Goal: Task Accomplishment & Management: Complete application form

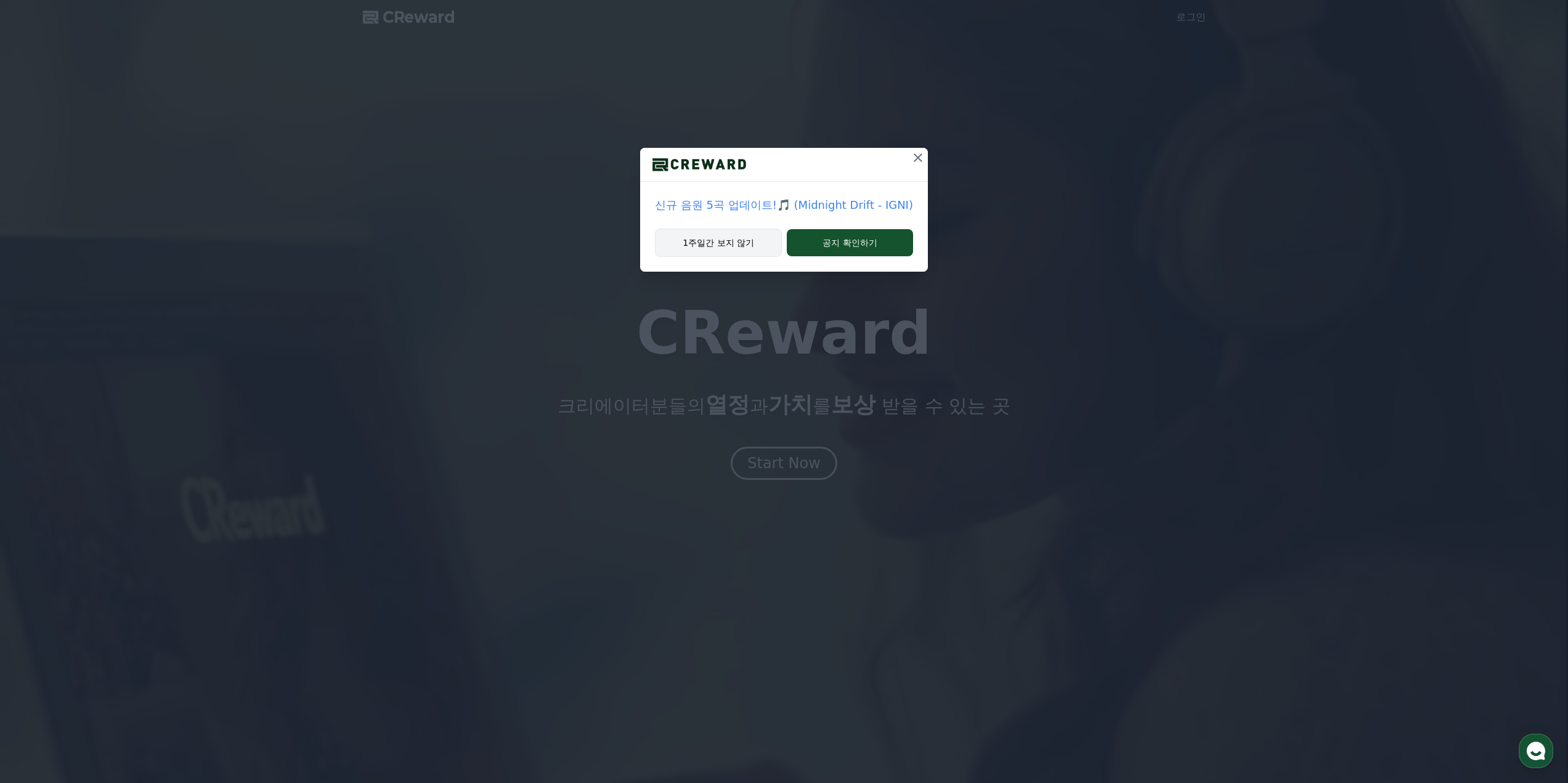
click at [752, 247] on button "1주일간 보지 않기" at bounding box center [718, 243] width 127 height 28
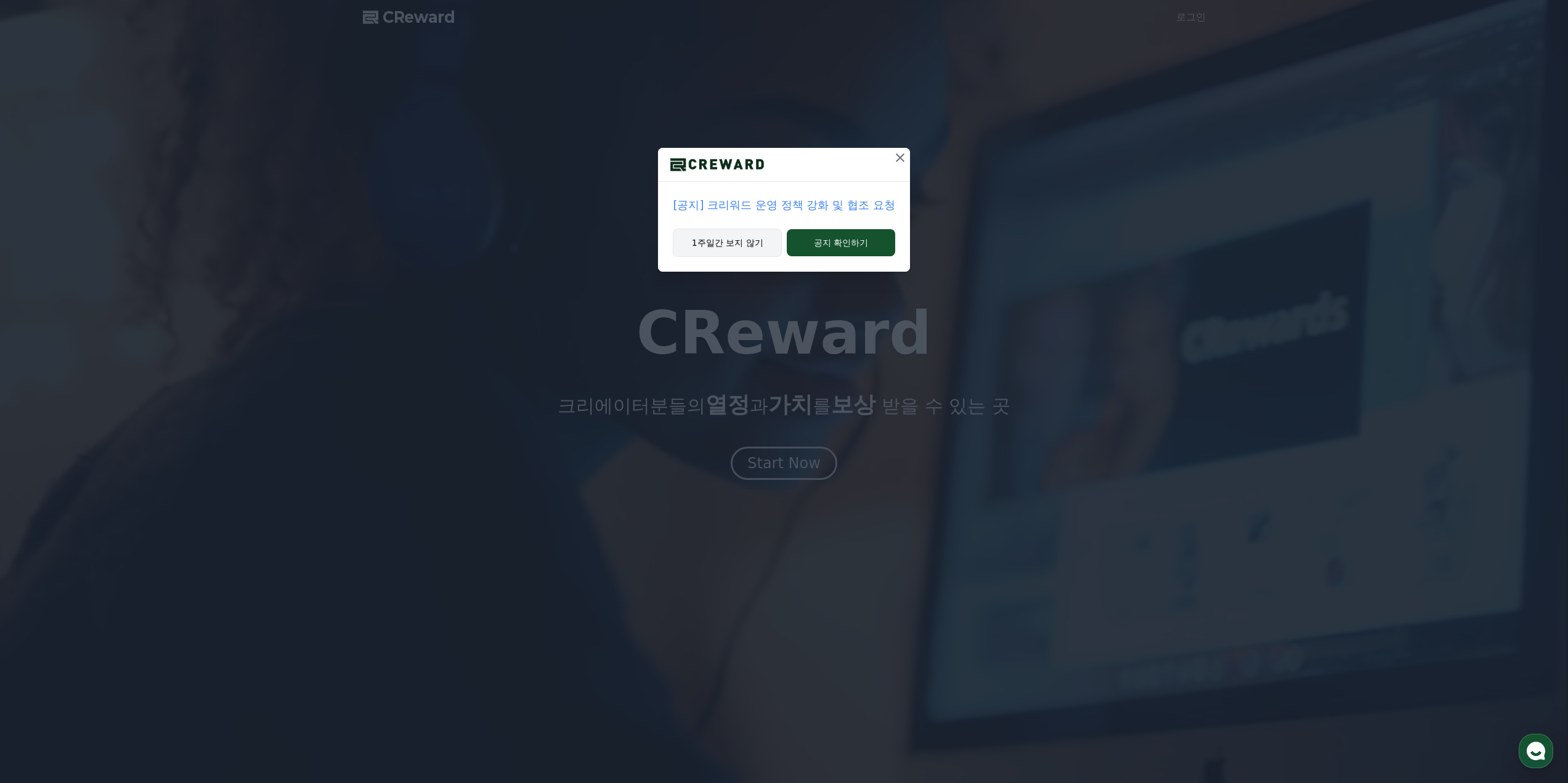
click at [749, 247] on button "1주일간 보지 않기" at bounding box center [726, 243] width 109 height 28
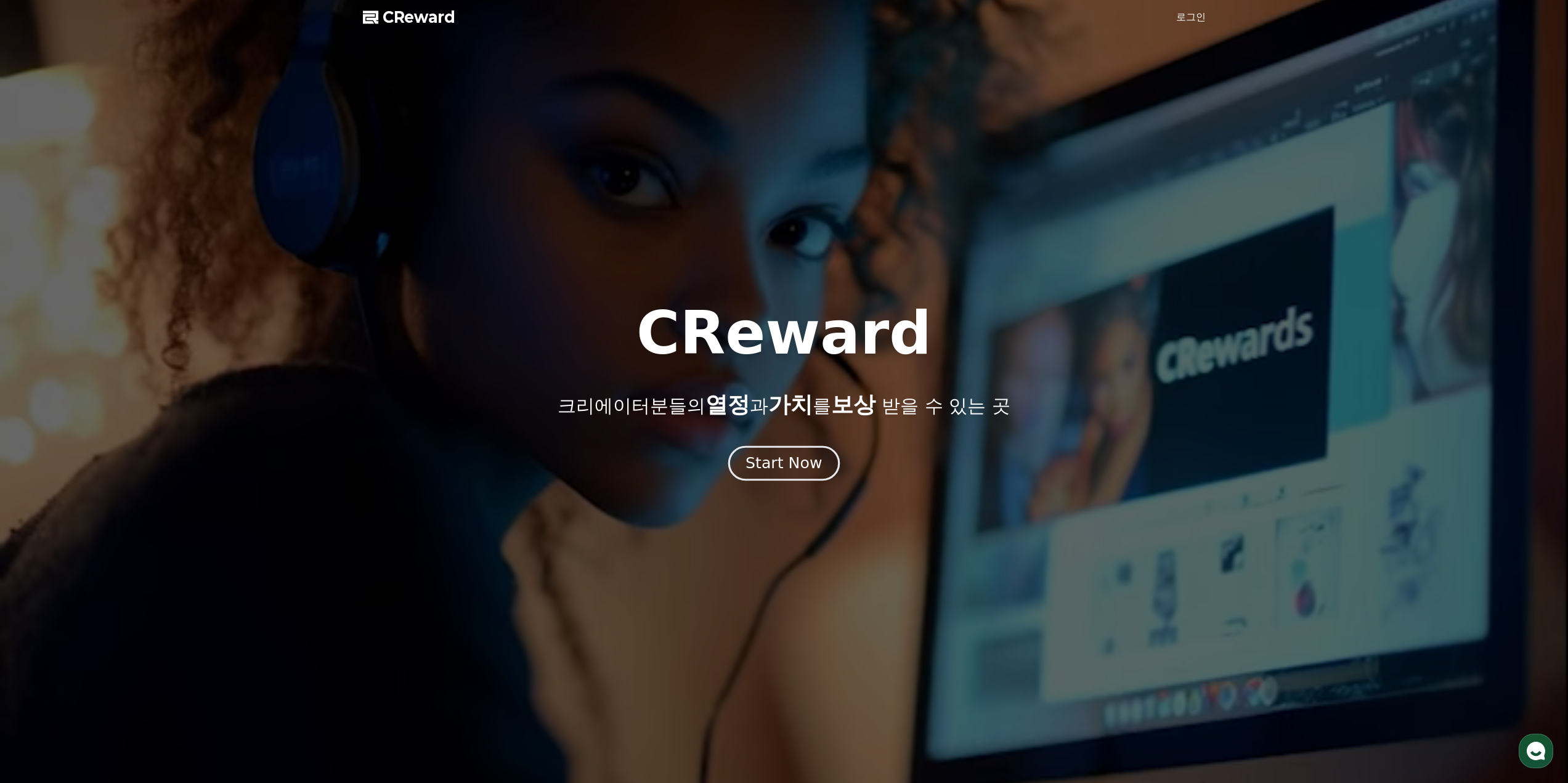
click at [809, 464] on div "Start Now" at bounding box center [783, 463] width 77 height 21
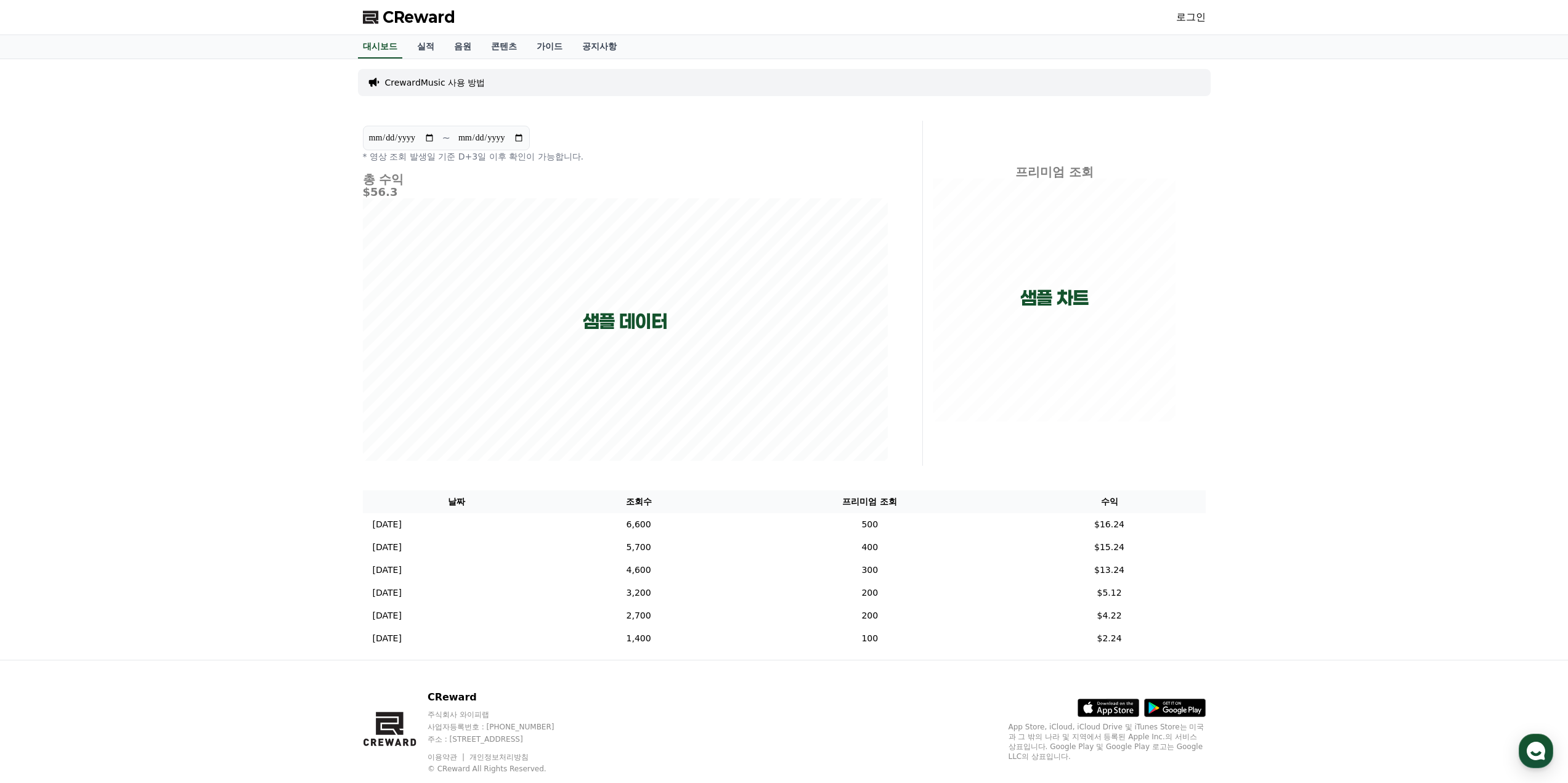
click at [465, 81] on p "CrewardMusic 사용 방법" at bounding box center [435, 82] width 100 height 12
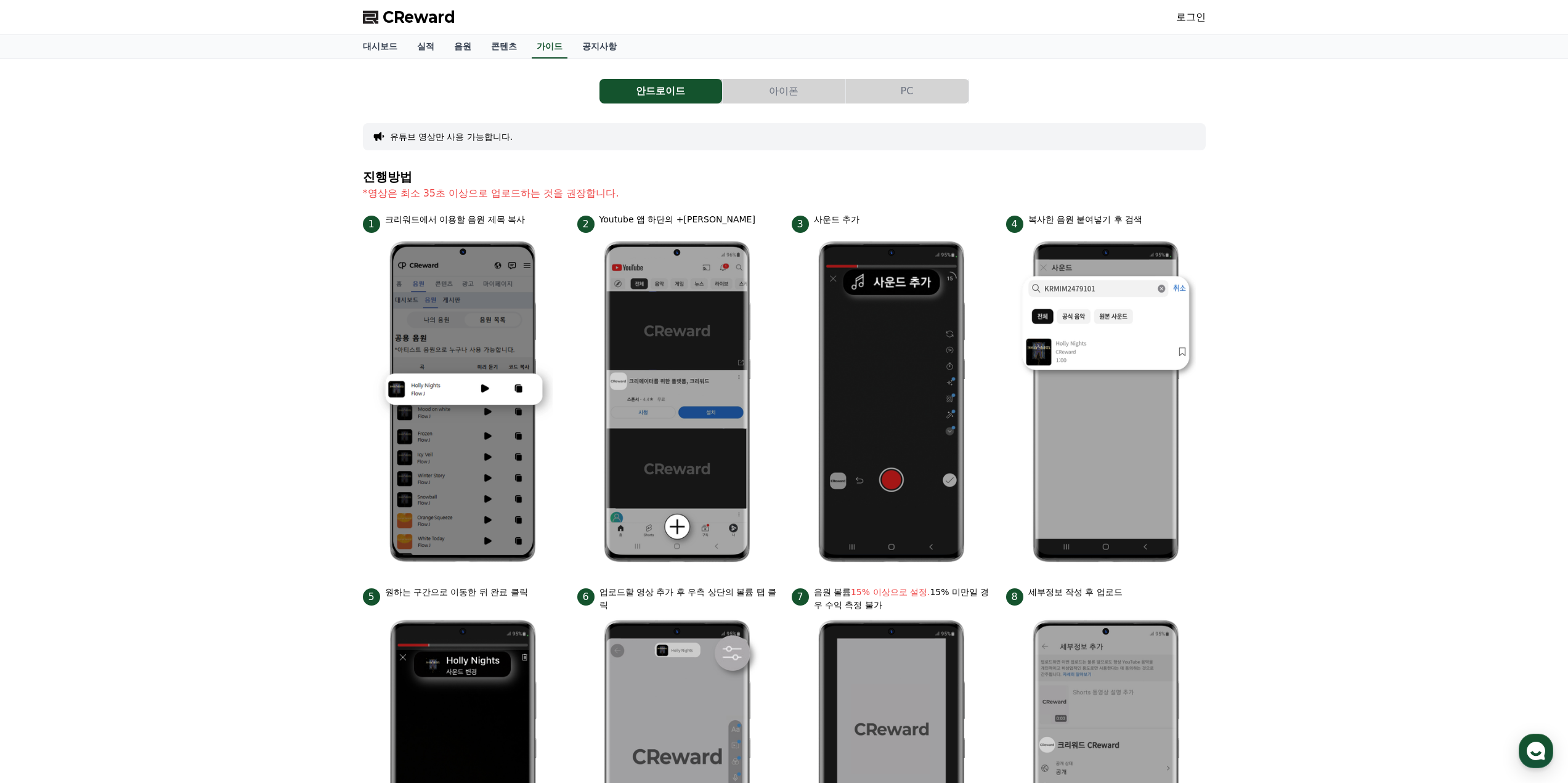
click at [881, 86] on button "PC" at bounding box center [908, 91] width 123 height 25
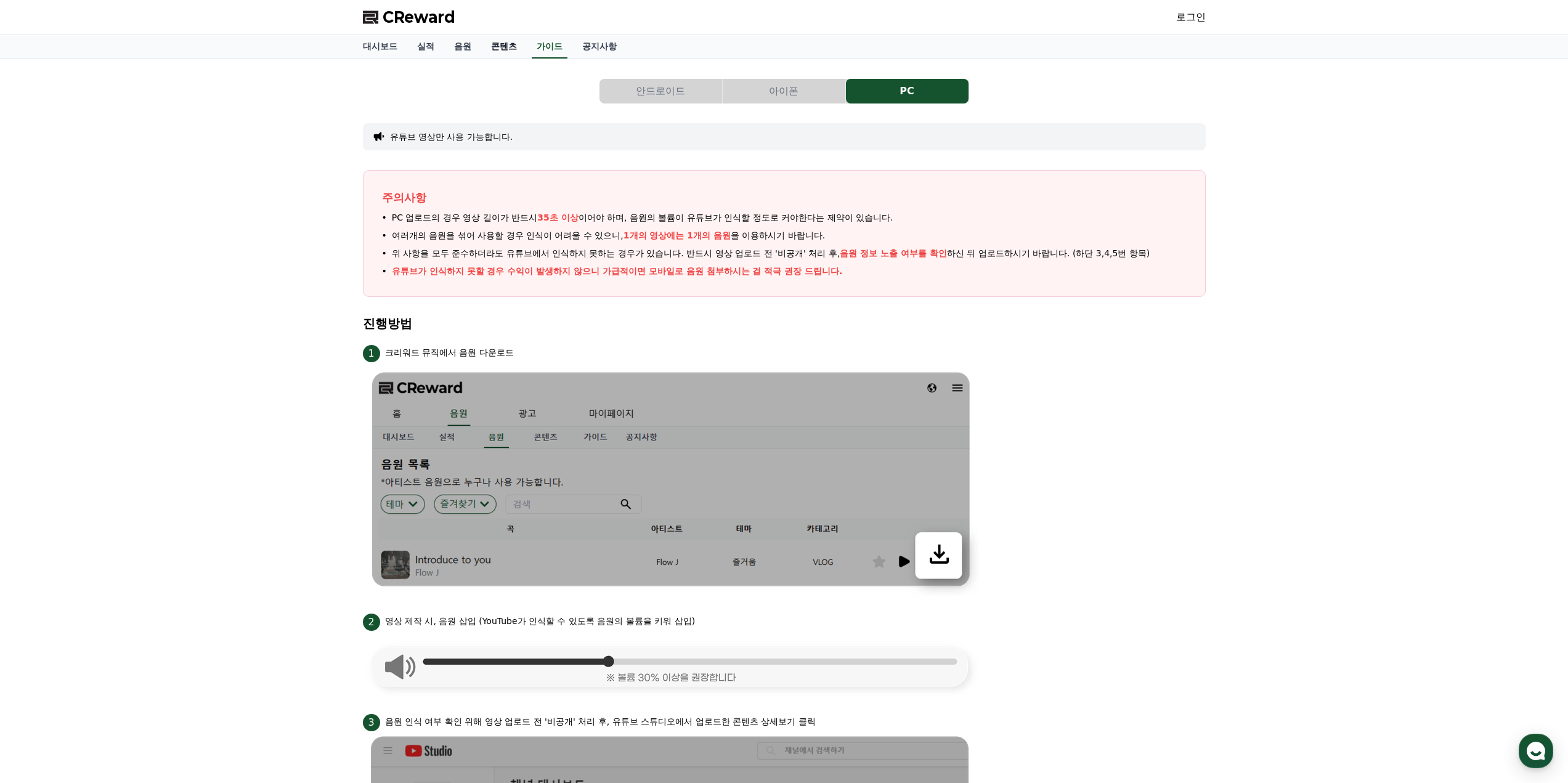
click at [506, 38] on link "콘텐츠" at bounding box center [503, 46] width 45 height 24
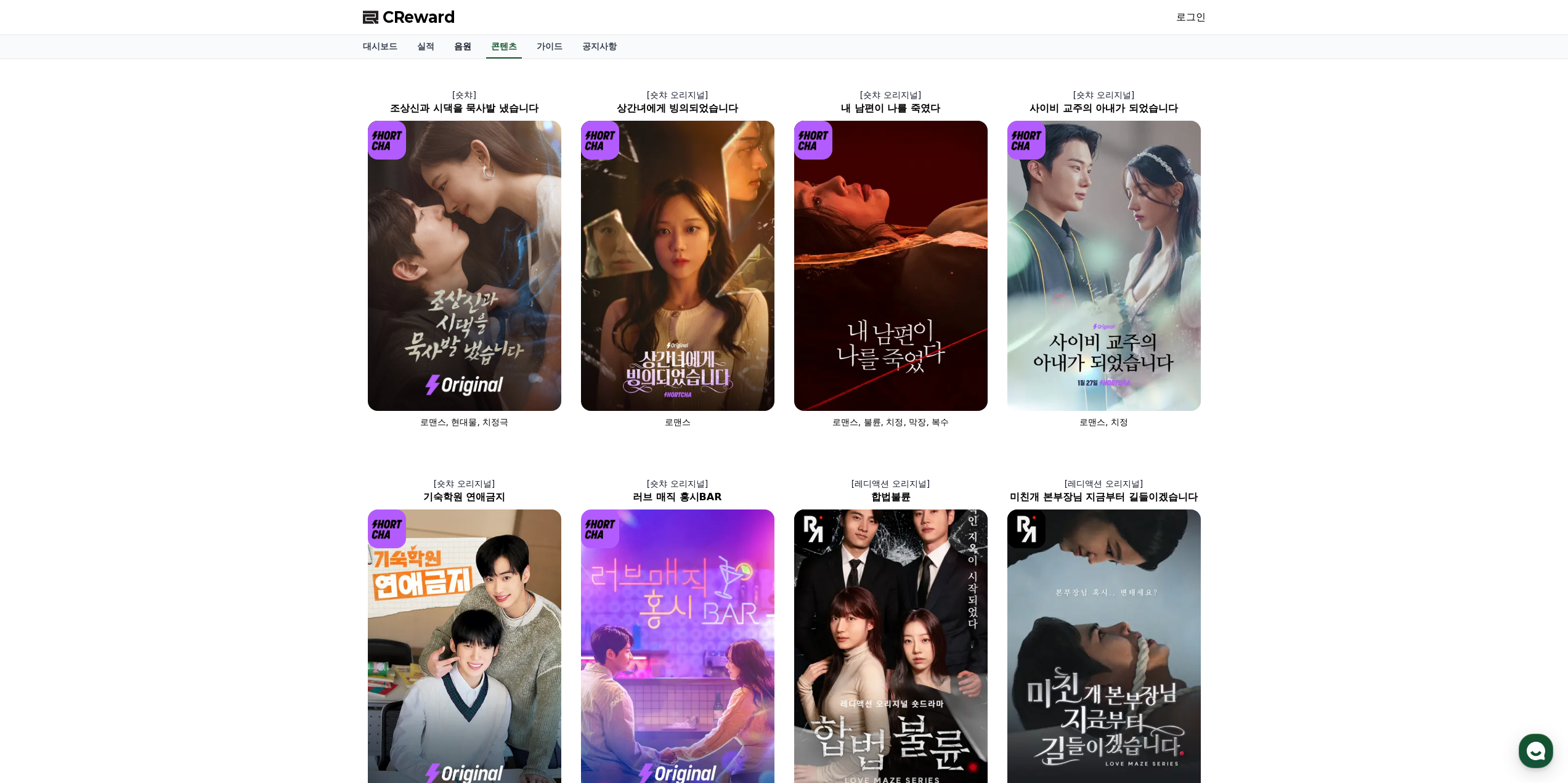
click at [468, 46] on link "음원" at bounding box center [462, 46] width 37 height 24
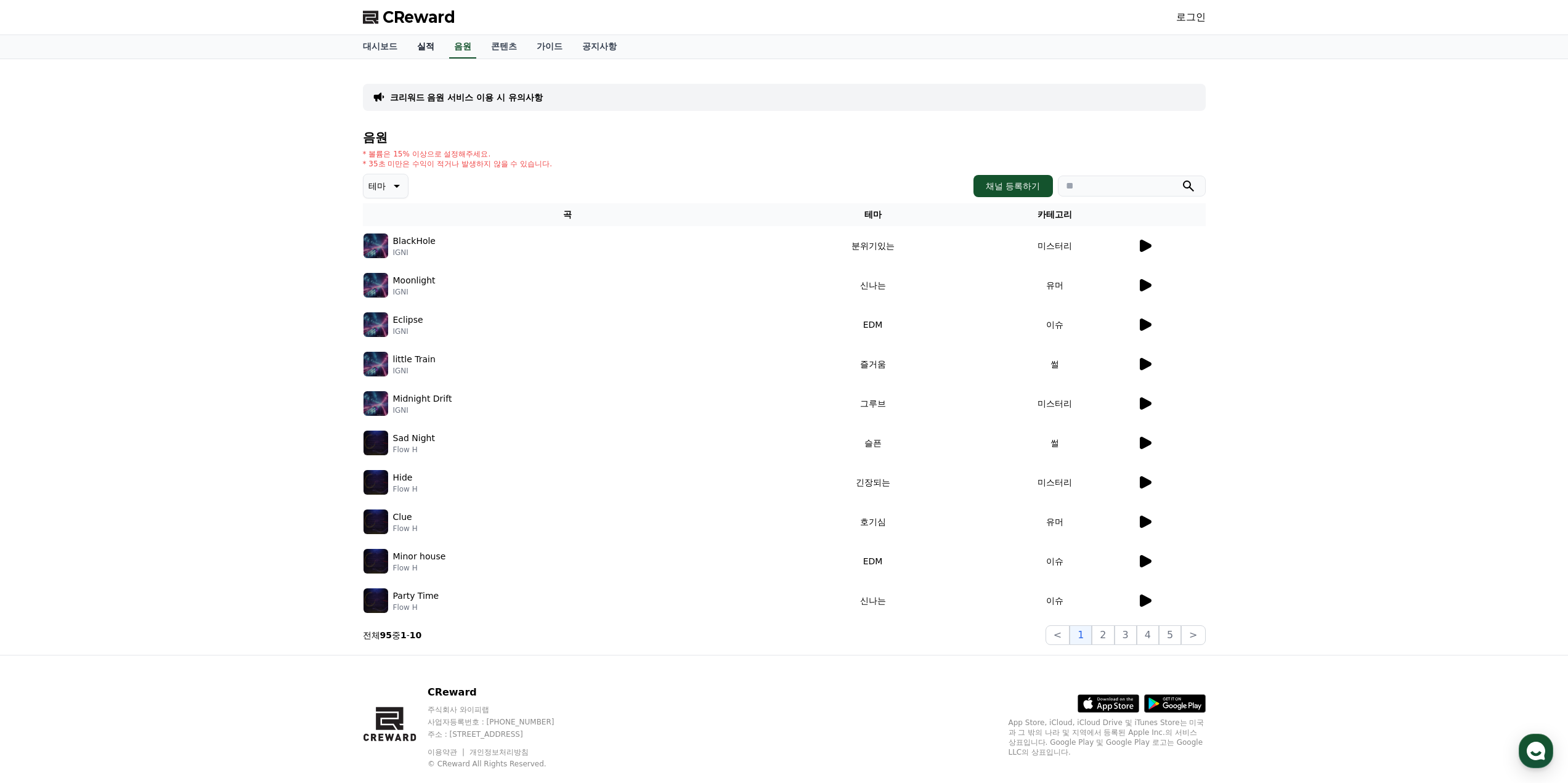
click at [432, 49] on link "실적" at bounding box center [425, 46] width 37 height 24
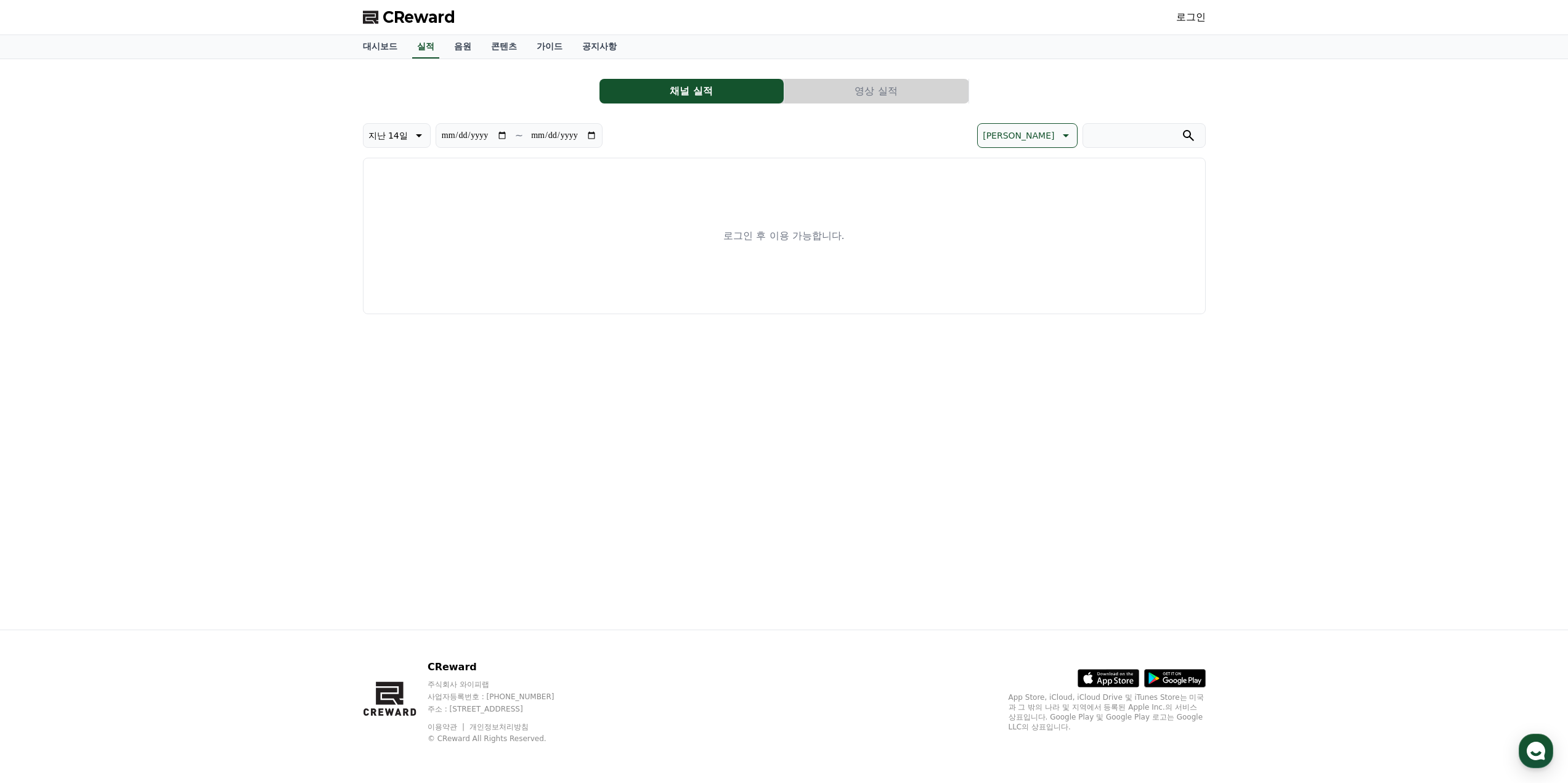
click at [1206, 25] on div "CReward 로그인" at bounding box center [784, 17] width 862 height 35
click at [1190, 12] on link "로그인" at bounding box center [1190, 17] width 29 height 15
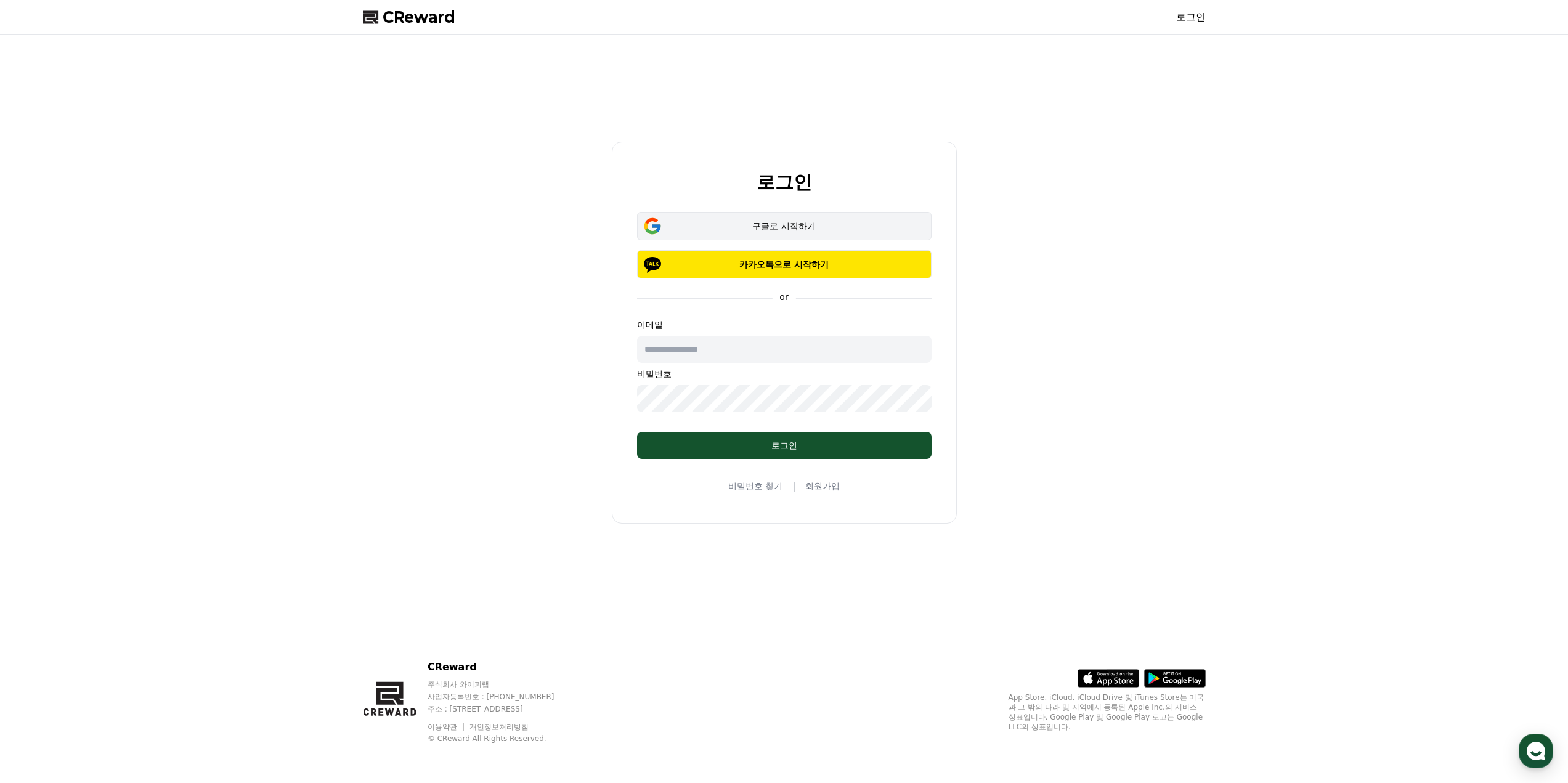
click at [802, 236] on button "구글로 시작하기" at bounding box center [784, 226] width 295 height 28
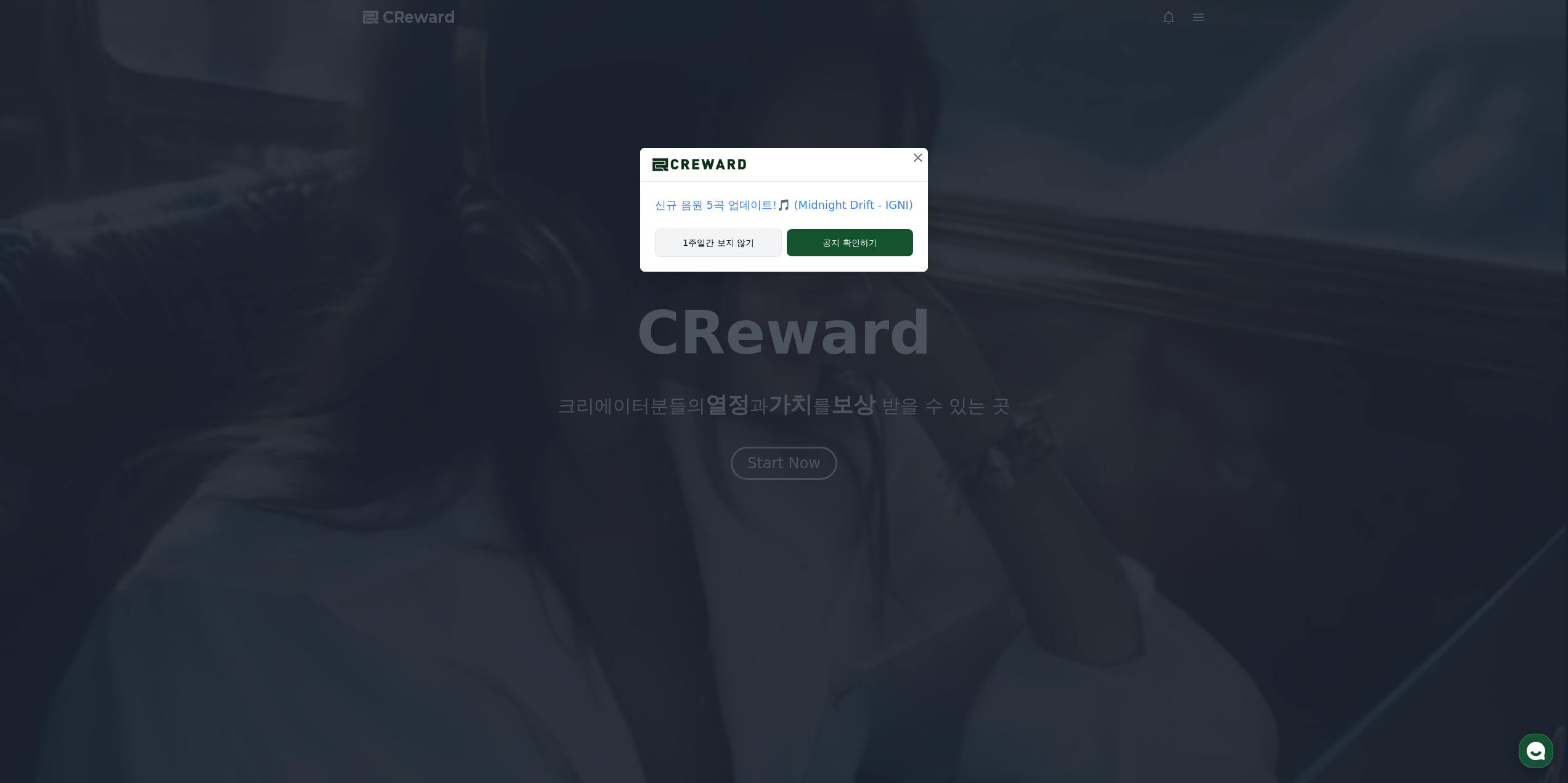
click at [713, 237] on button "1주일간 보지 않기" at bounding box center [718, 243] width 127 height 28
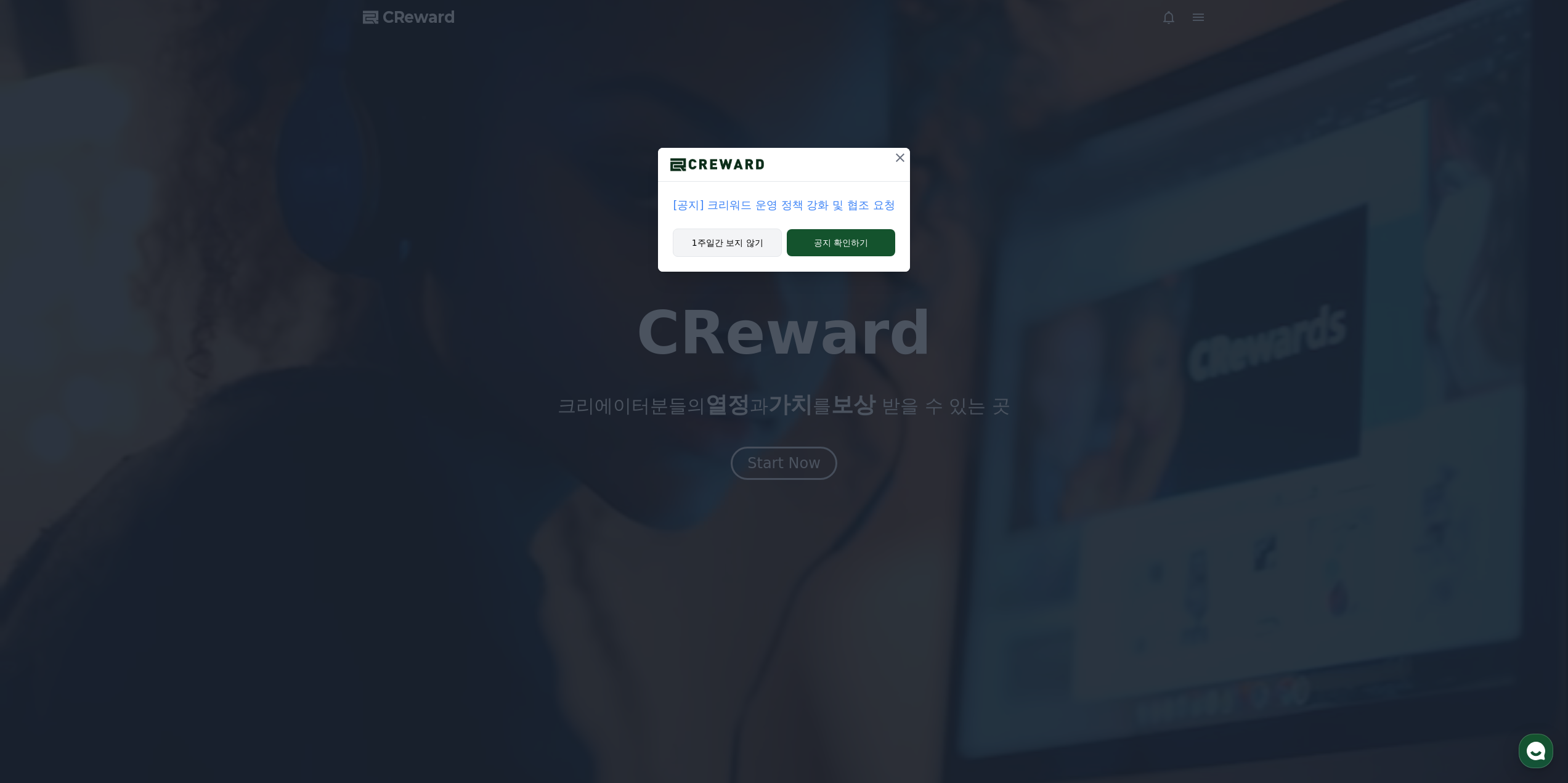
click at [726, 247] on button "1주일간 보지 않기" at bounding box center [726, 243] width 109 height 28
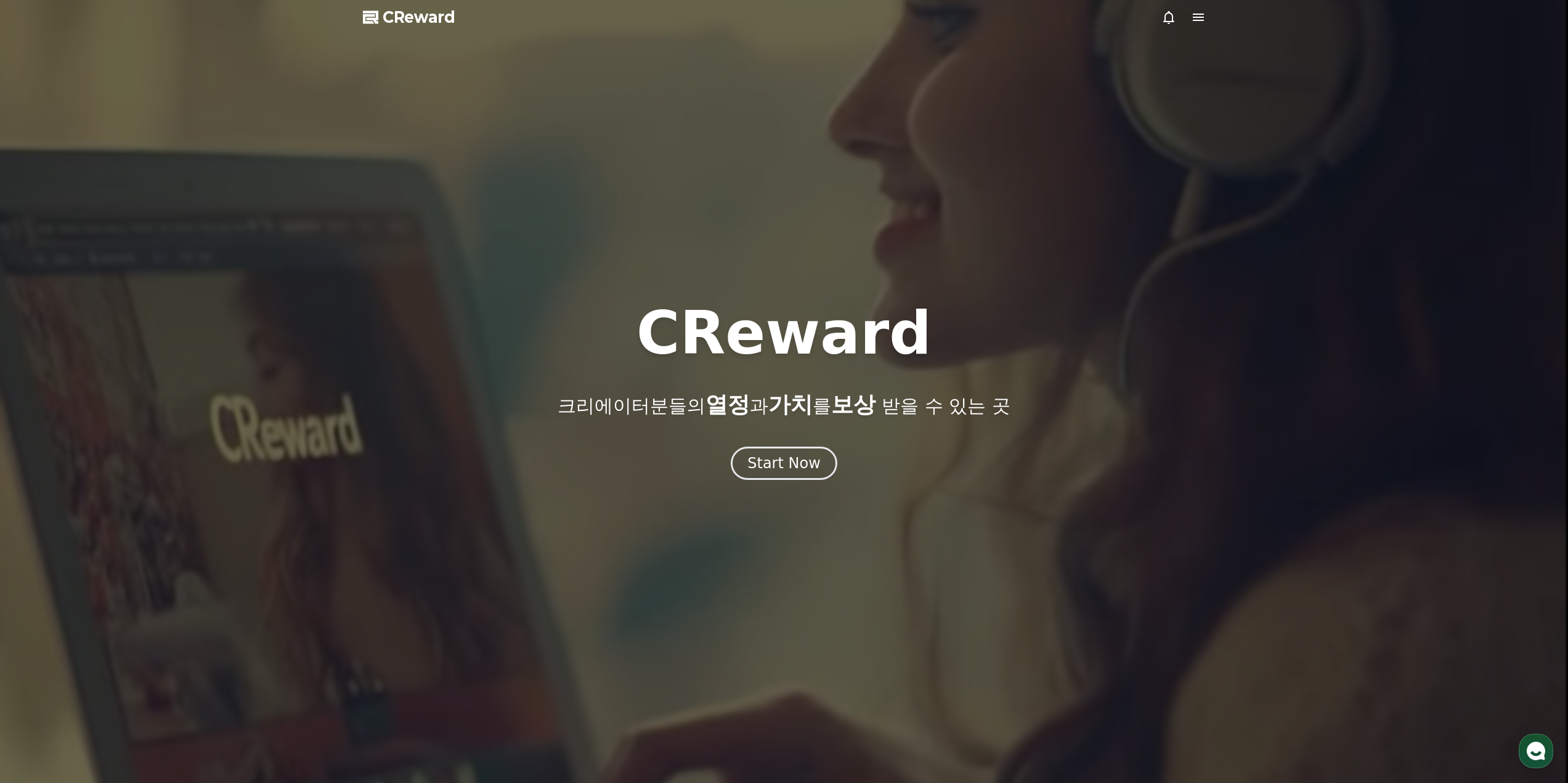
click at [1200, 21] on icon at bounding box center [1199, 17] width 11 height 8
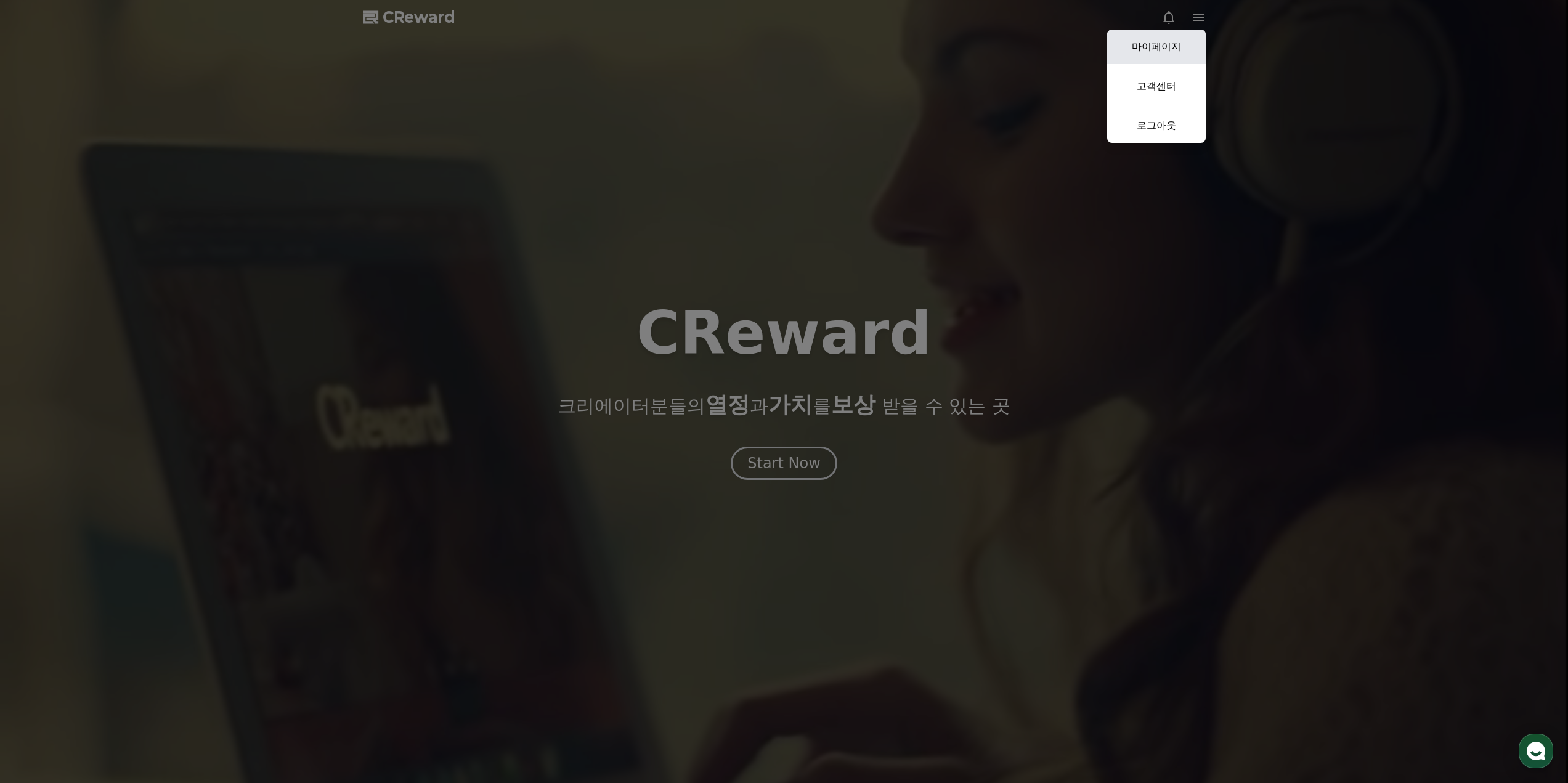
click at [1161, 47] on link "마이페이지" at bounding box center [1156, 46] width 98 height 35
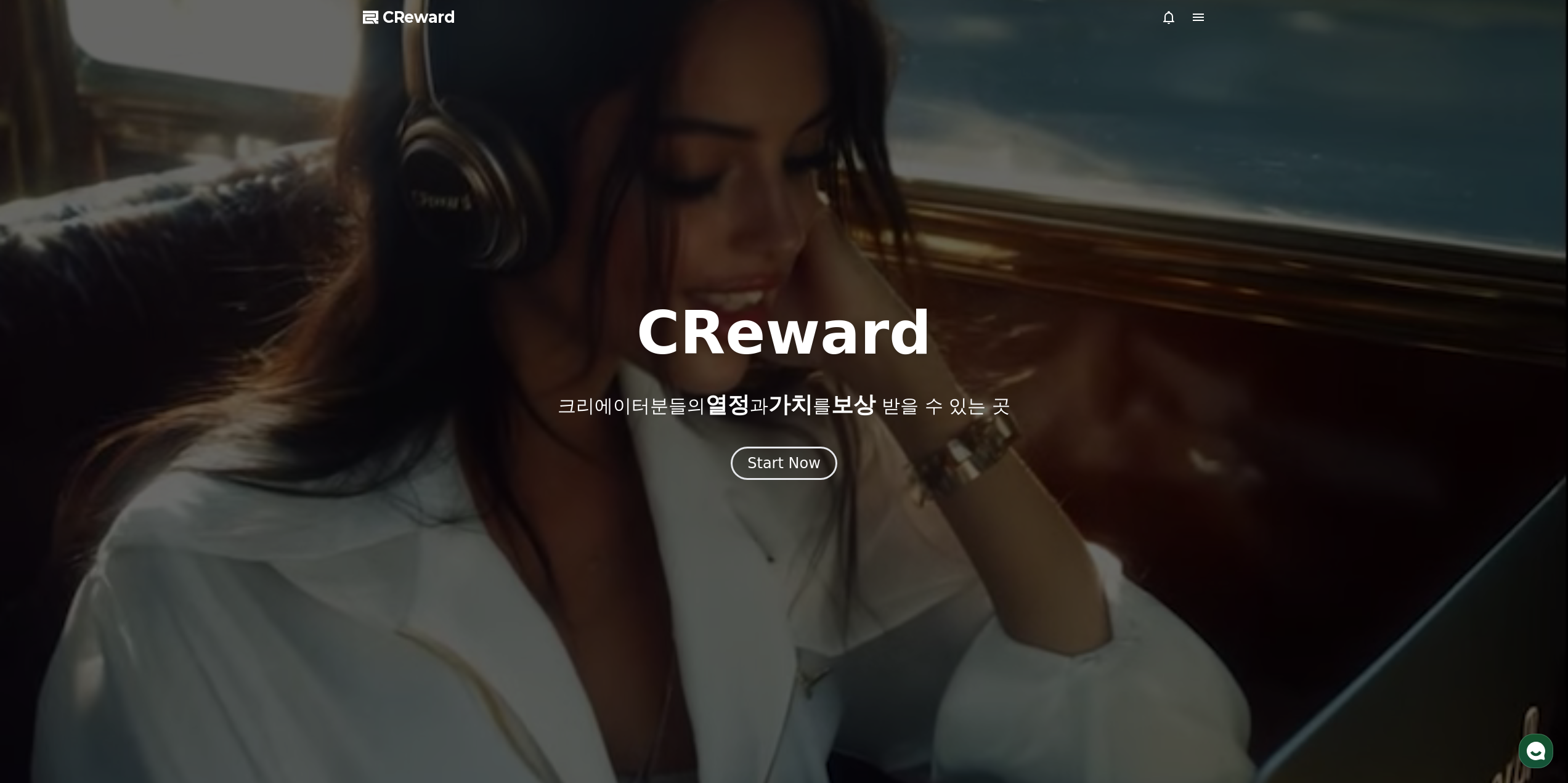
select select "**********"
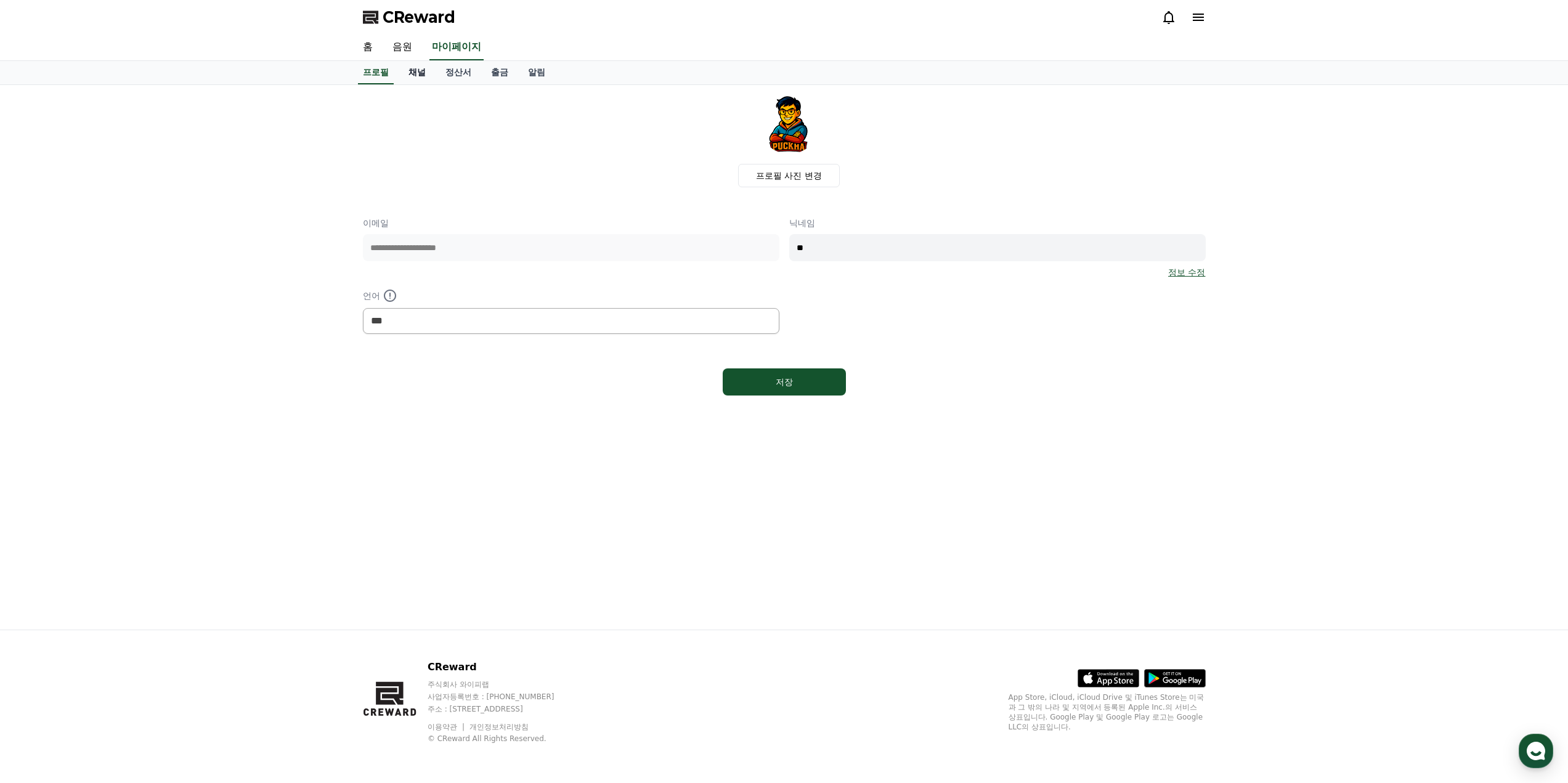
click at [418, 71] on link "채널" at bounding box center [417, 73] width 37 height 24
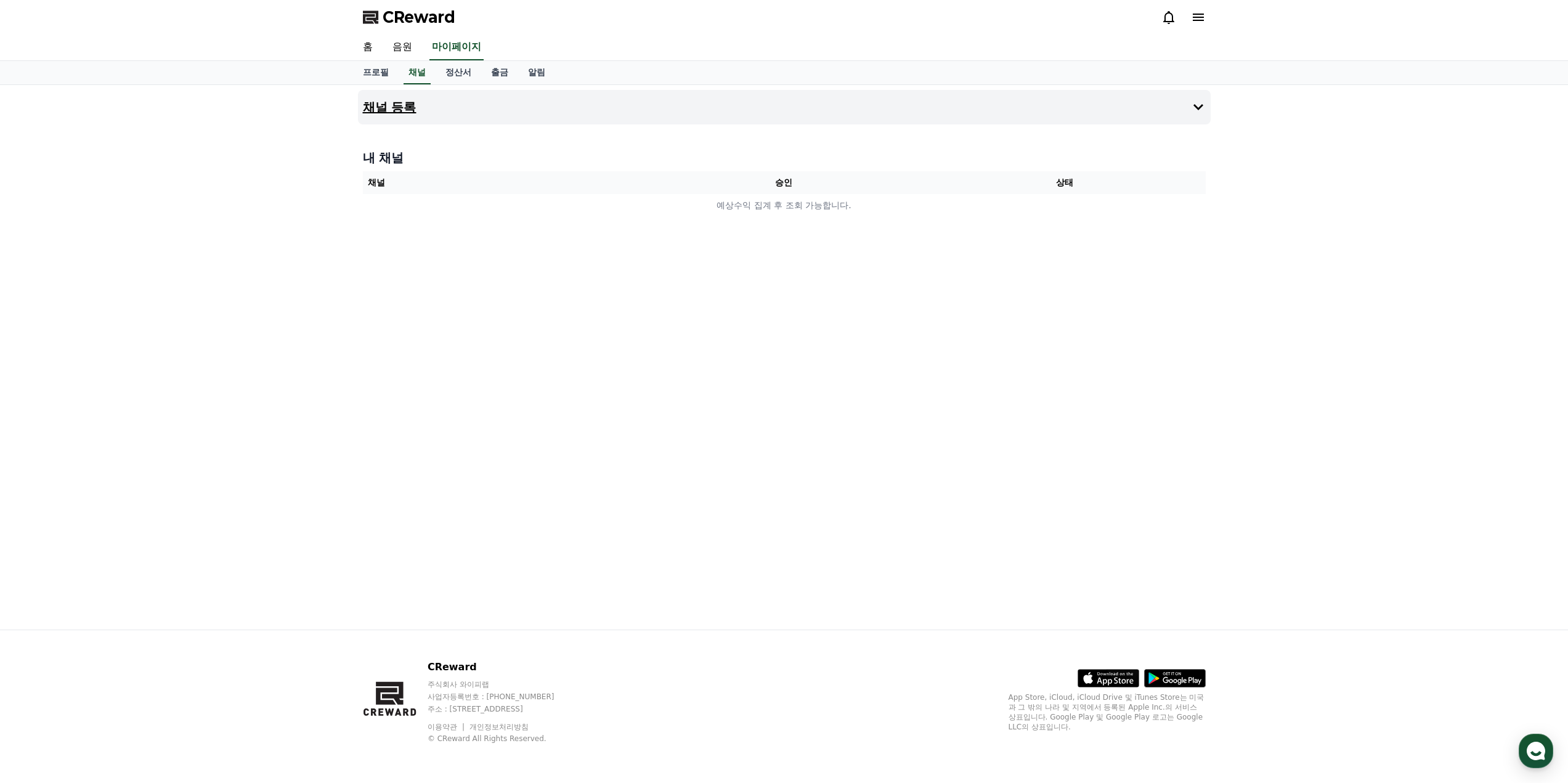
click at [519, 106] on button "채널 등록" at bounding box center [784, 107] width 853 height 35
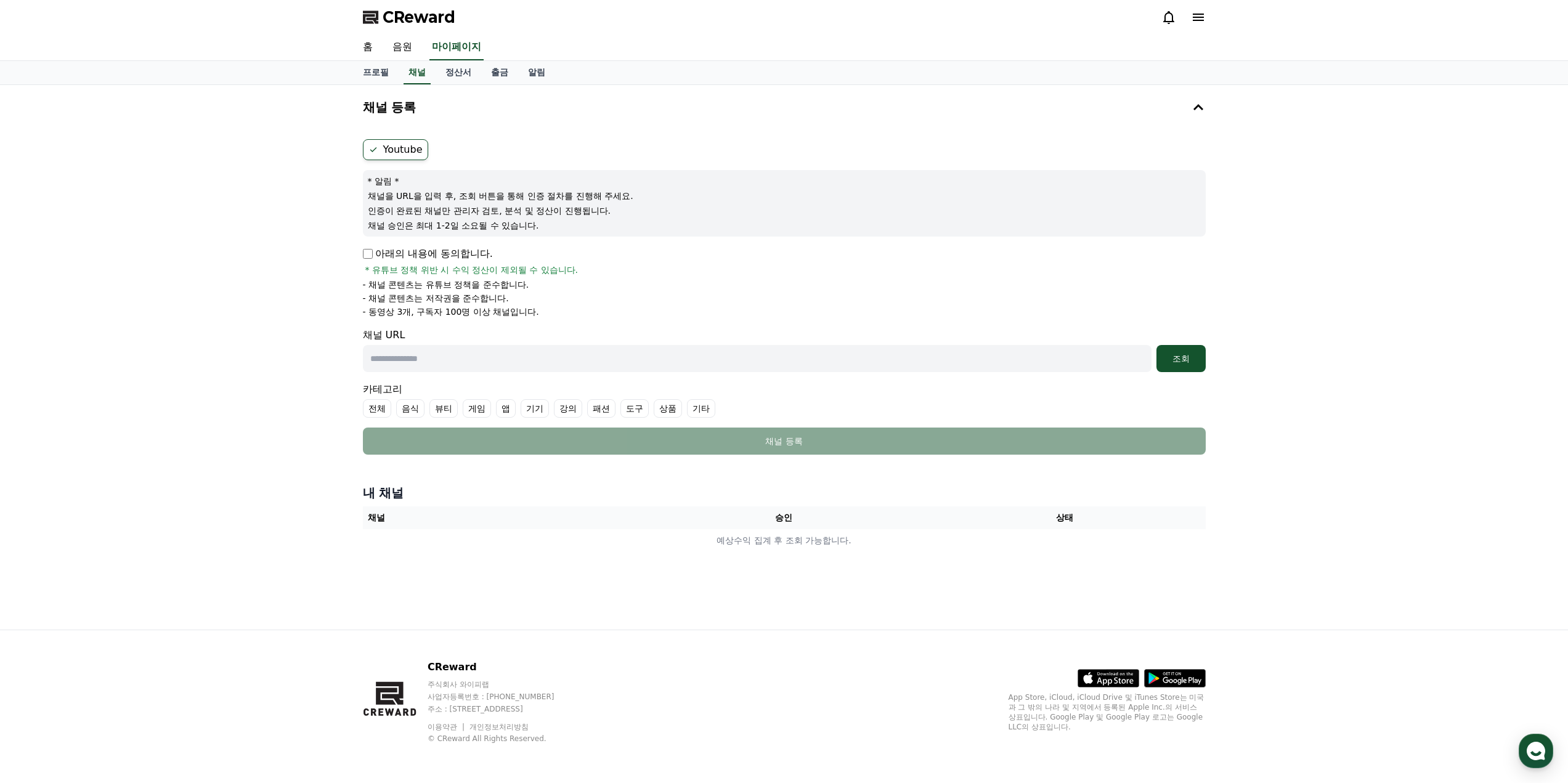
click at [550, 366] on input "text" at bounding box center [757, 358] width 789 height 27
paste input "**********"
type input "**********"
click at [1185, 352] on div "조회" at bounding box center [1182, 358] width 40 height 12
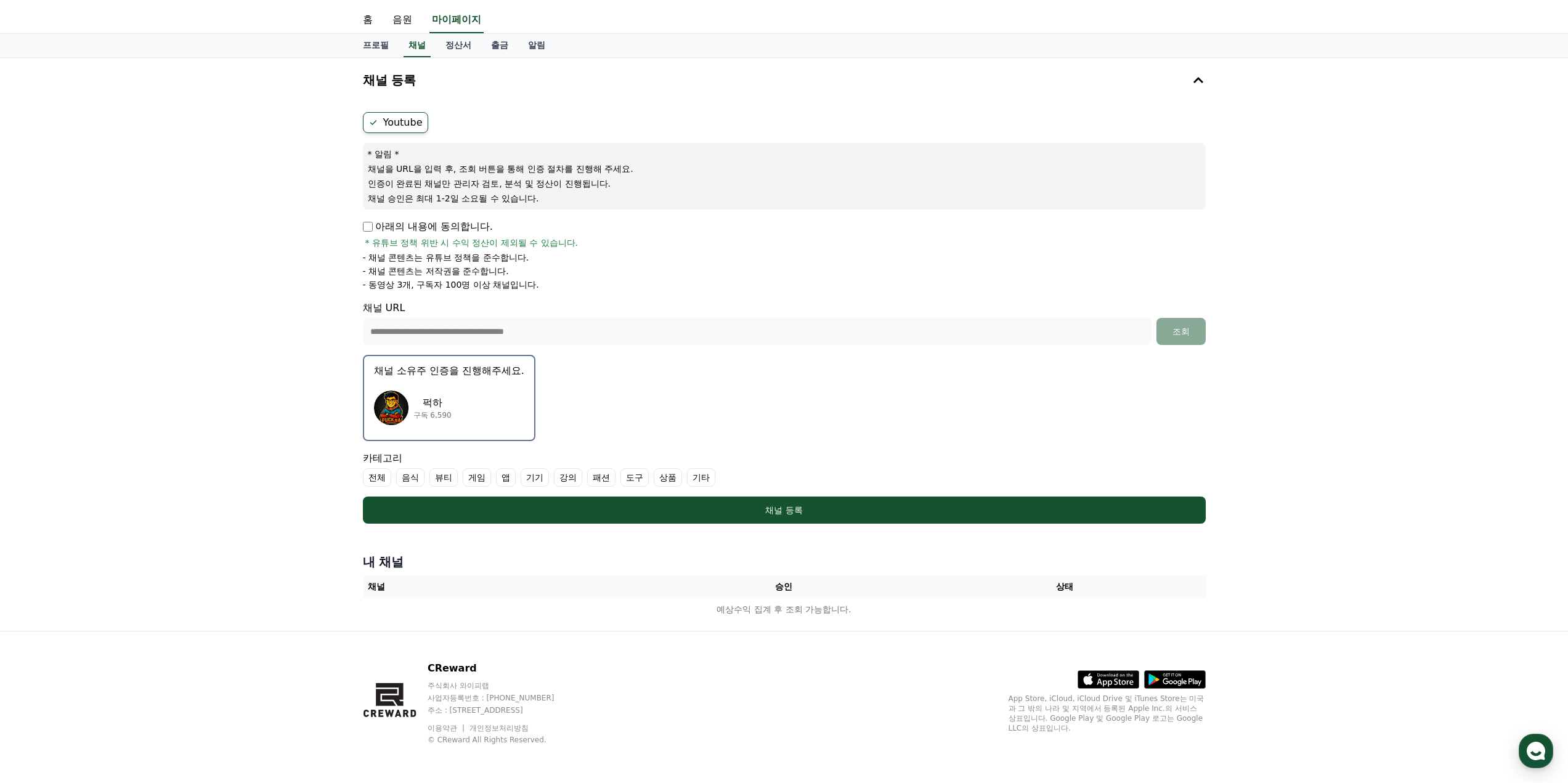
scroll to position [28, 0]
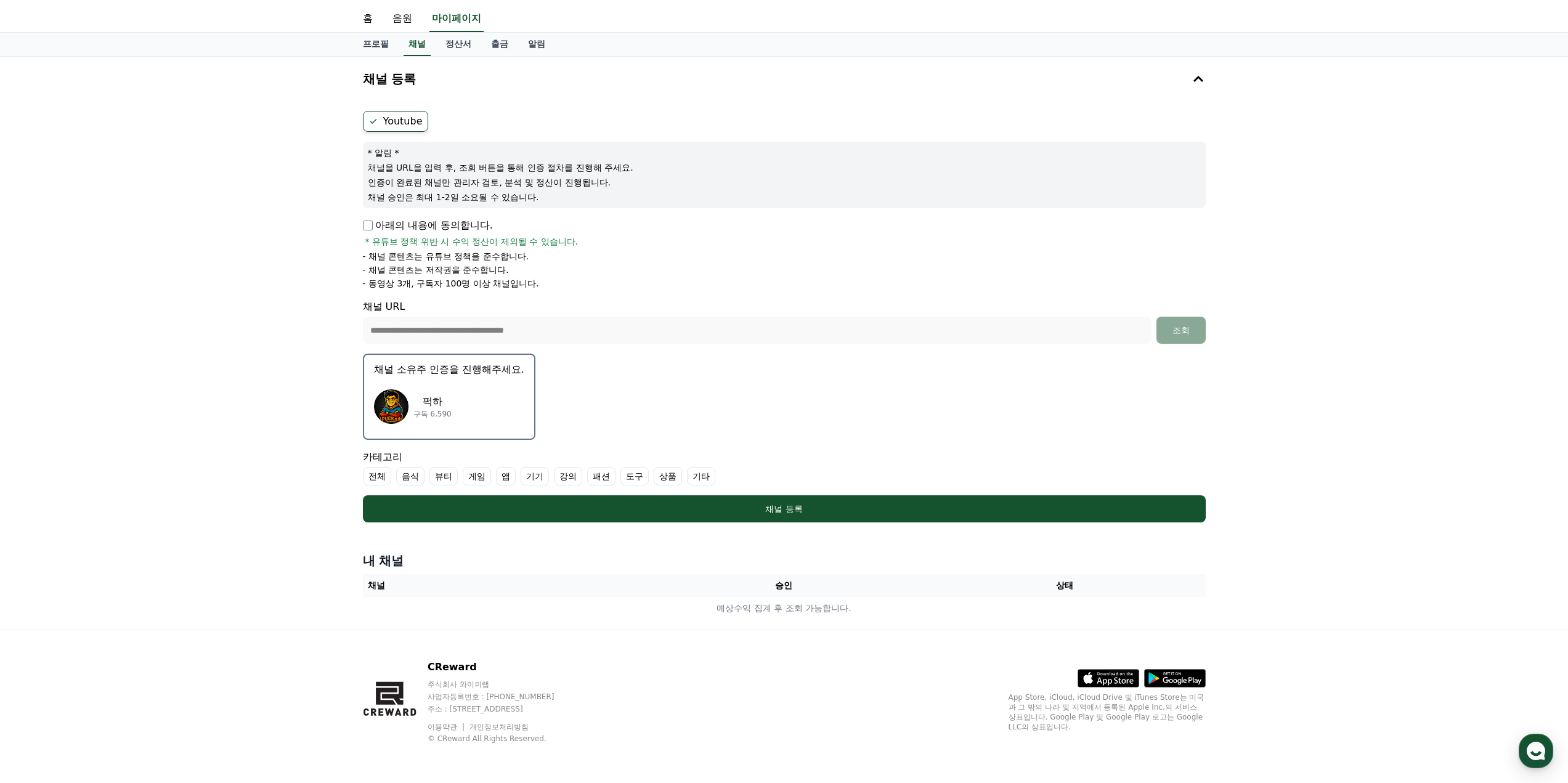
click at [479, 403] on div "퍽하 구독 6,590" at bounding box center [449, 406] width 150 height 49
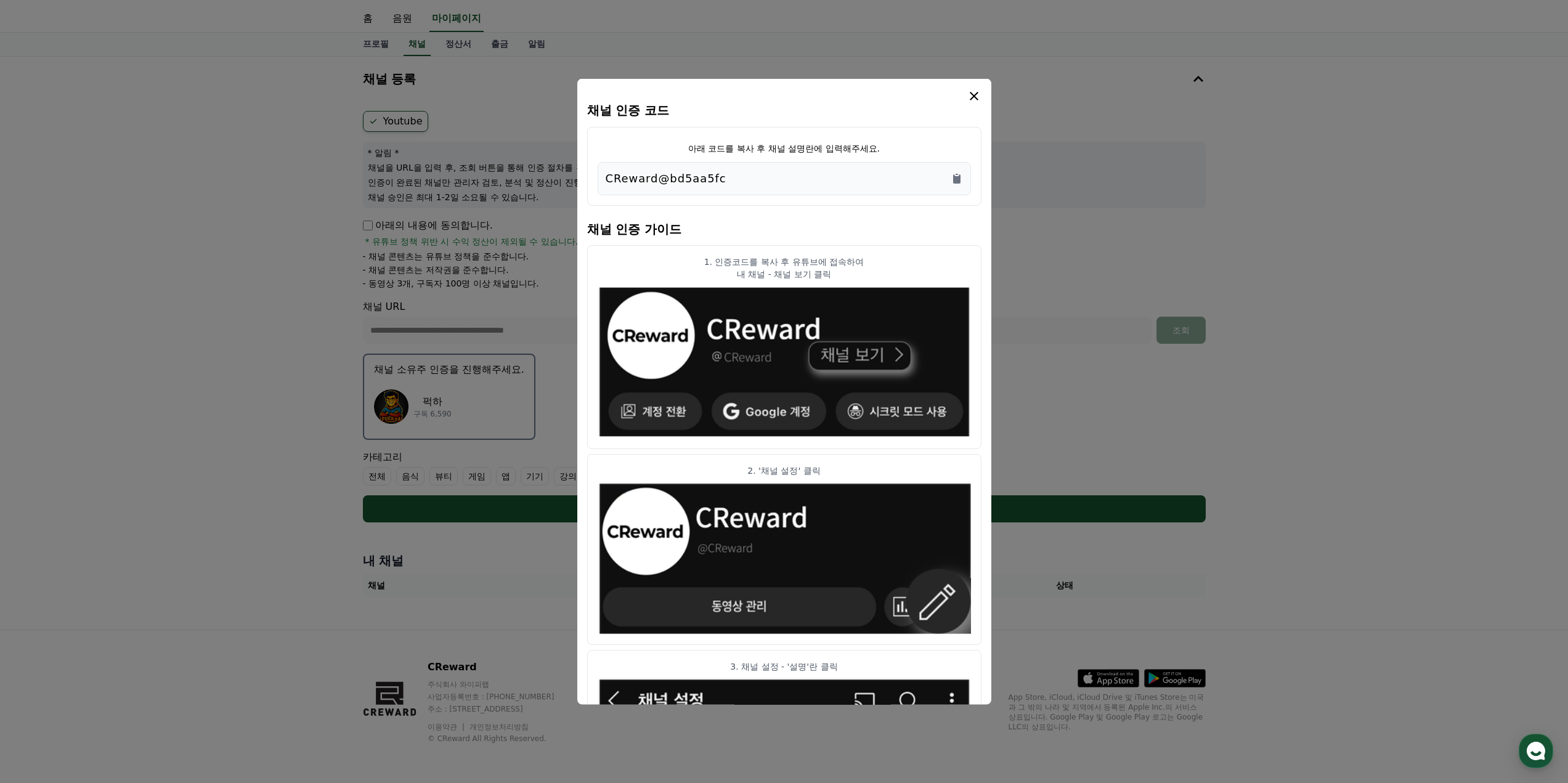
click at [769, 182] on div "CReward@bd5aa5fc" at bounding box center [784, 178] width 357 height 17
click at [954, 177] on icon "Copy to clipboard" at bounding box center [957, 179] width 8 height 9
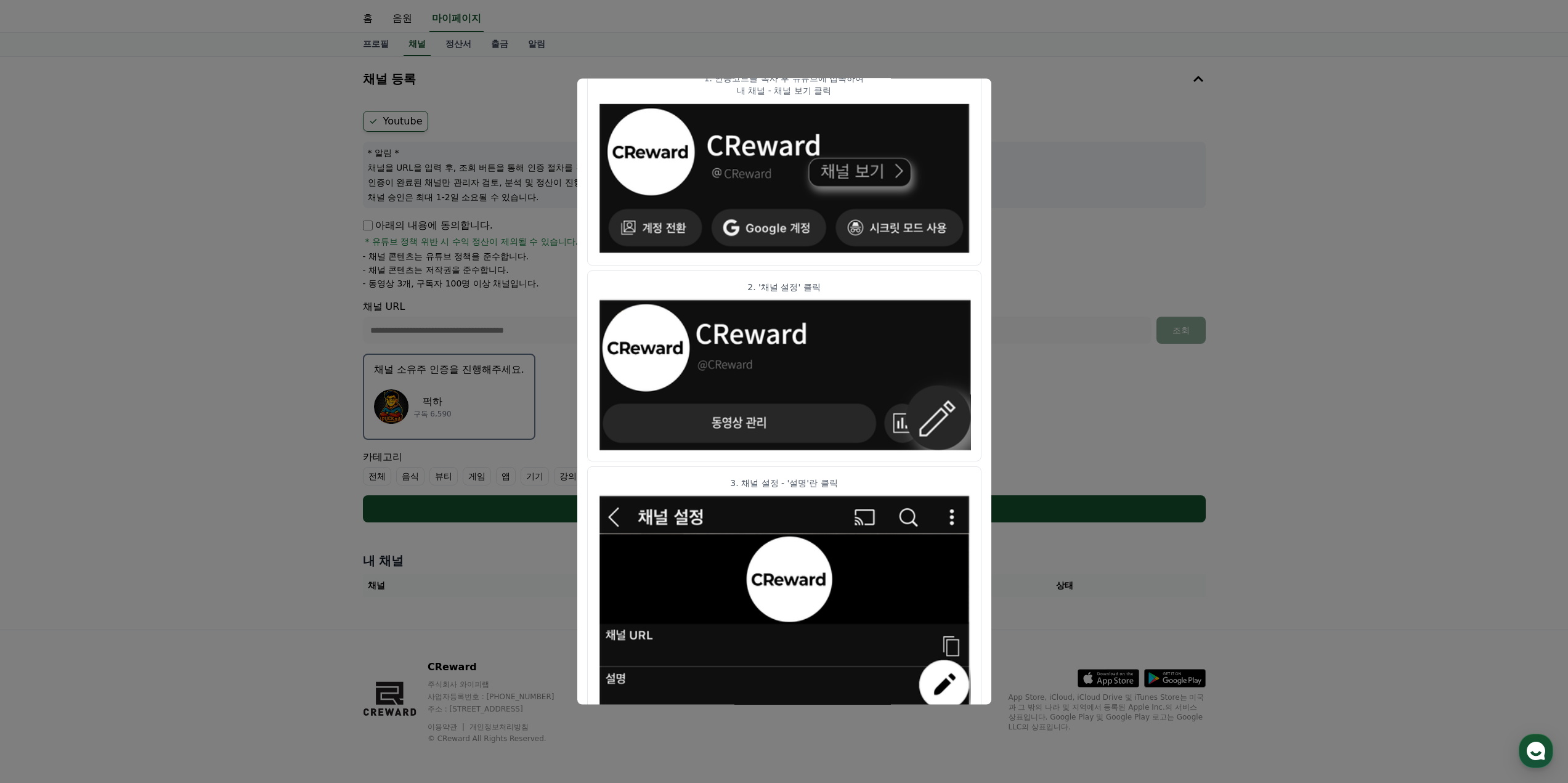
scroll to position [0, 0]
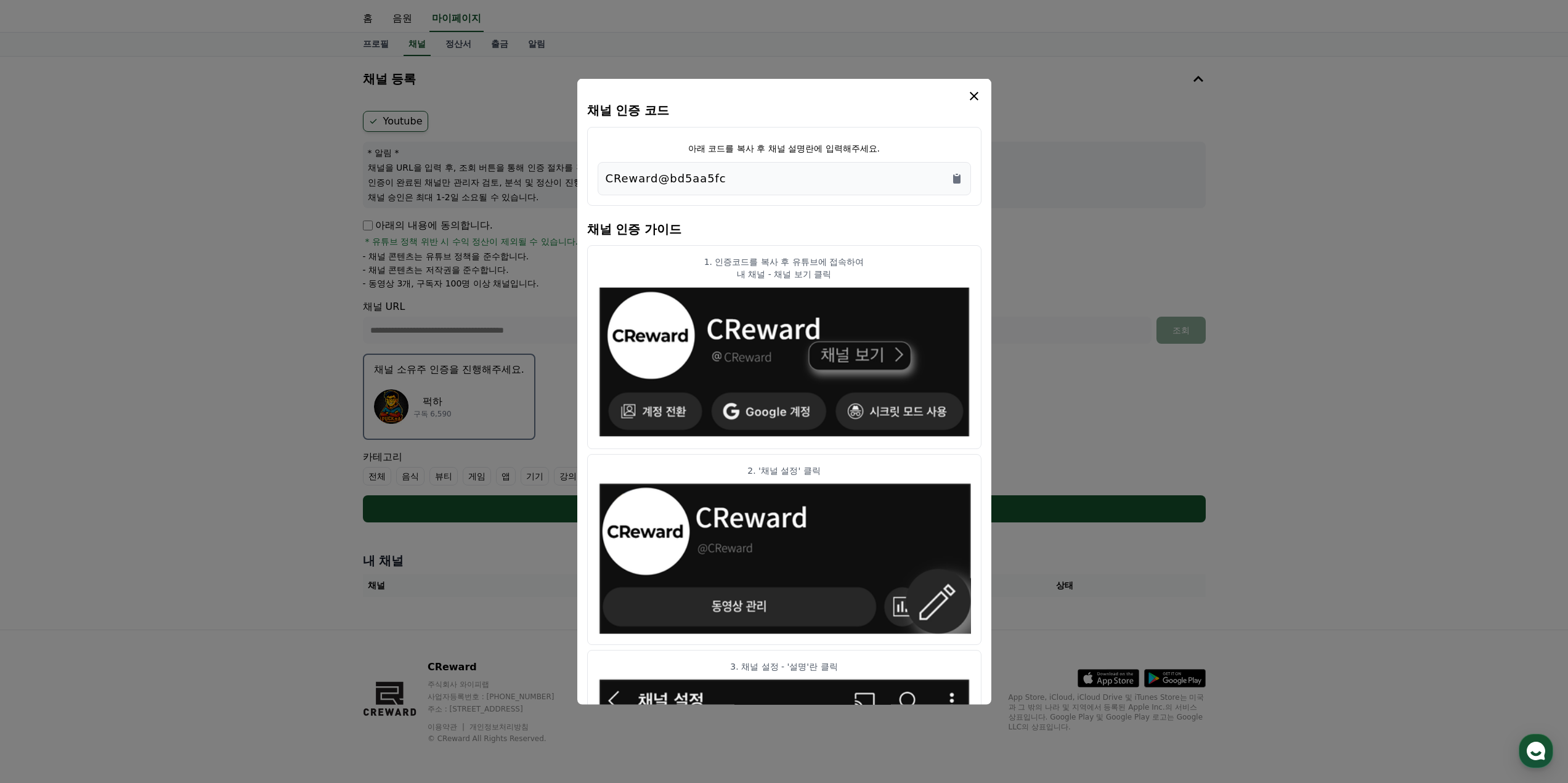
click at [972, 95] on icon "modal" at bounding box center [974, 95] width 15 height 15
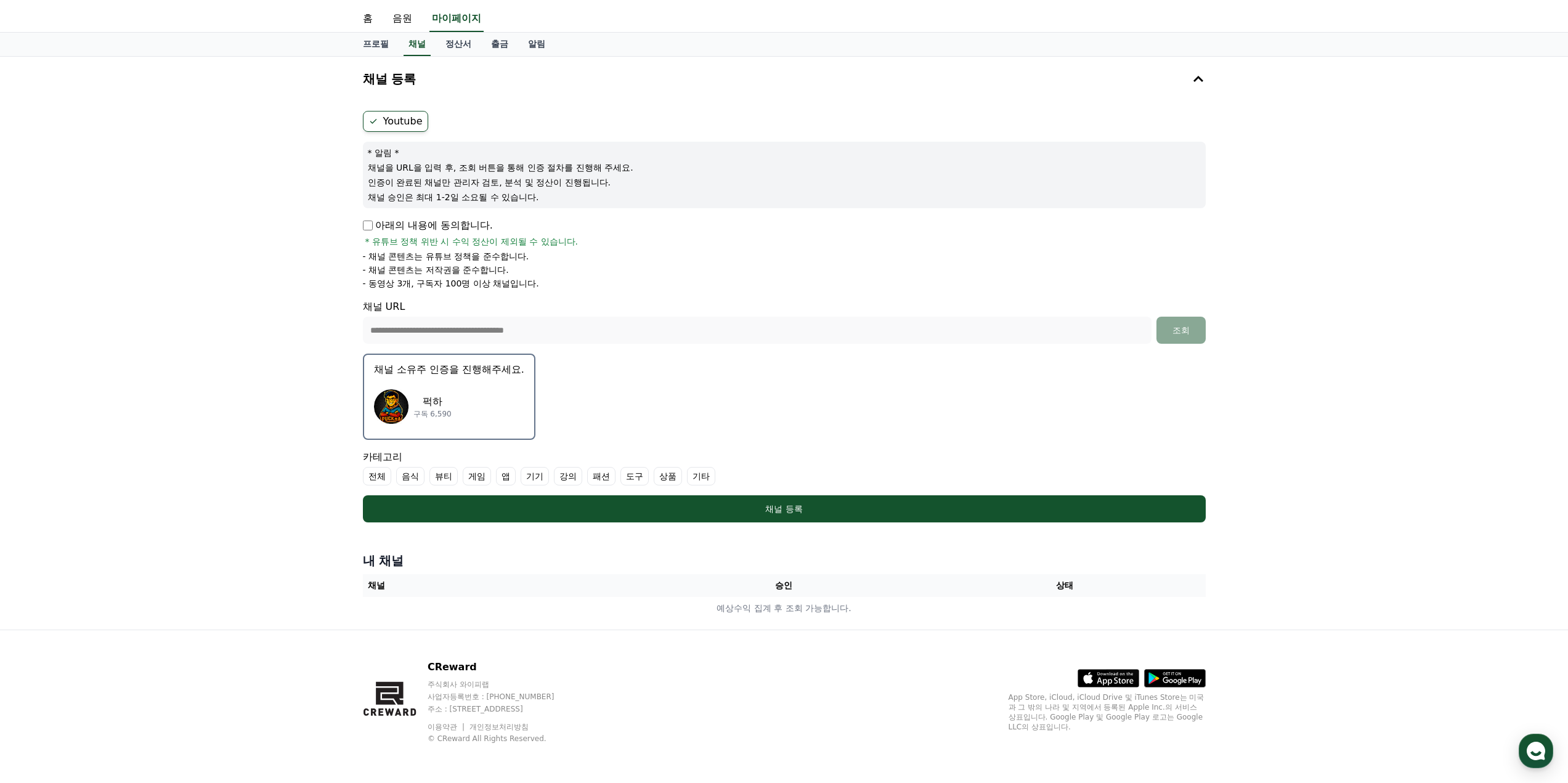
click at [760, 391] on form "**********" at bounding box center [784, 316] width 843 height 412
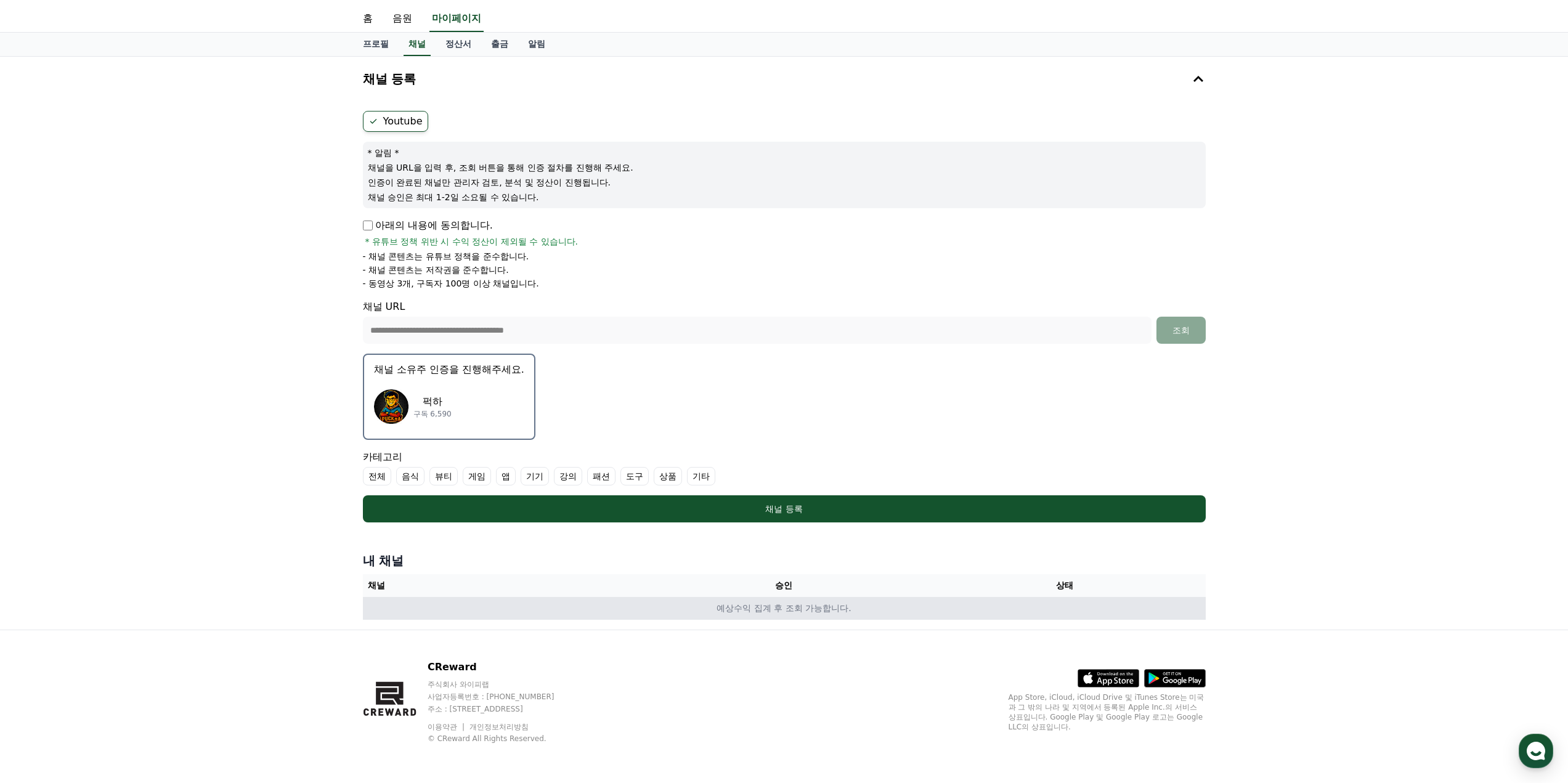
click at [787, 614] on td "예상수익 집계 후 조회 가능합니다." at bounding box center [784, 608] width 843 height 23
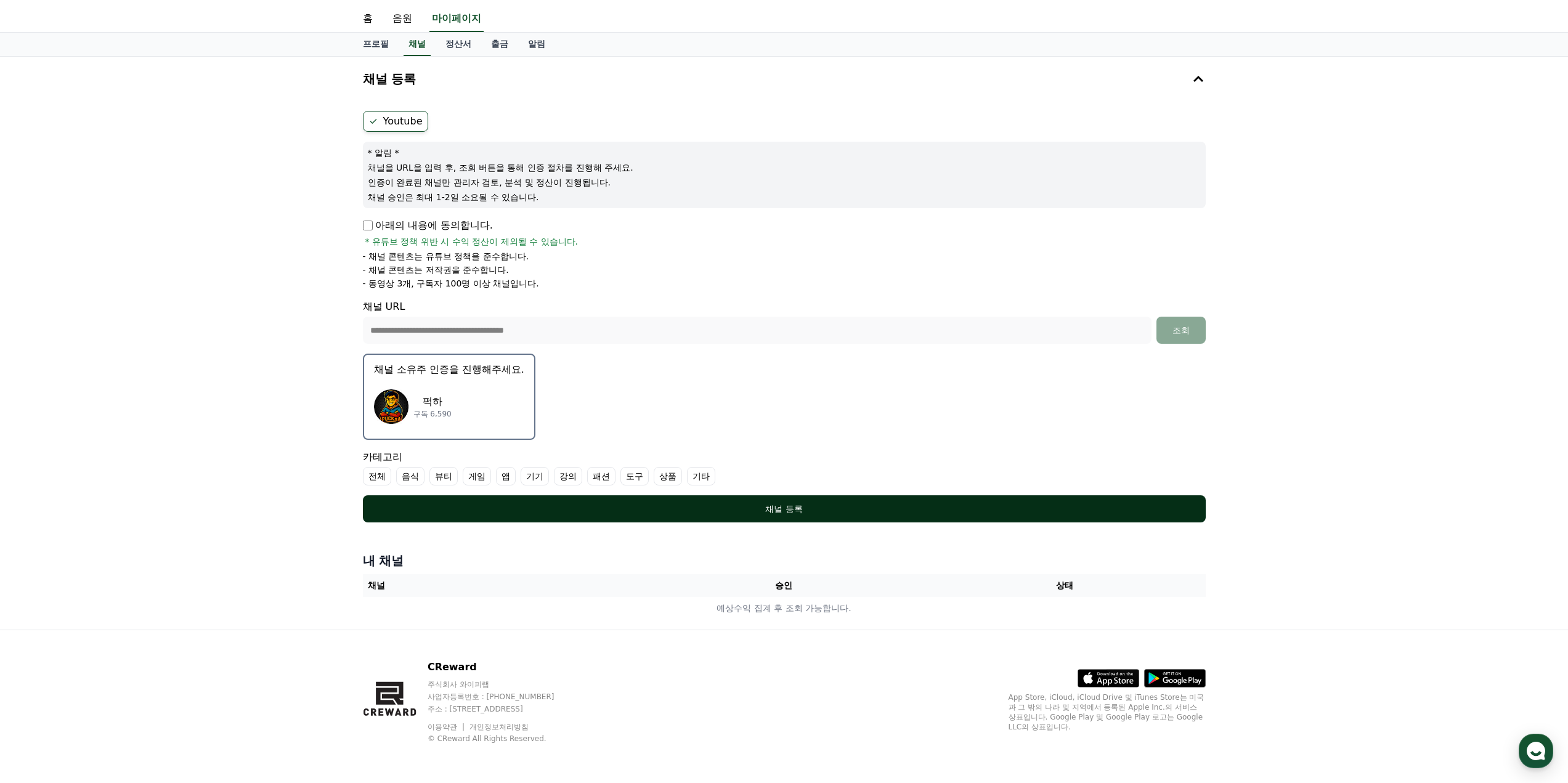
click at [504, 500] on button "채널 등록" at bounding box center [784, 508] width 843 height 27
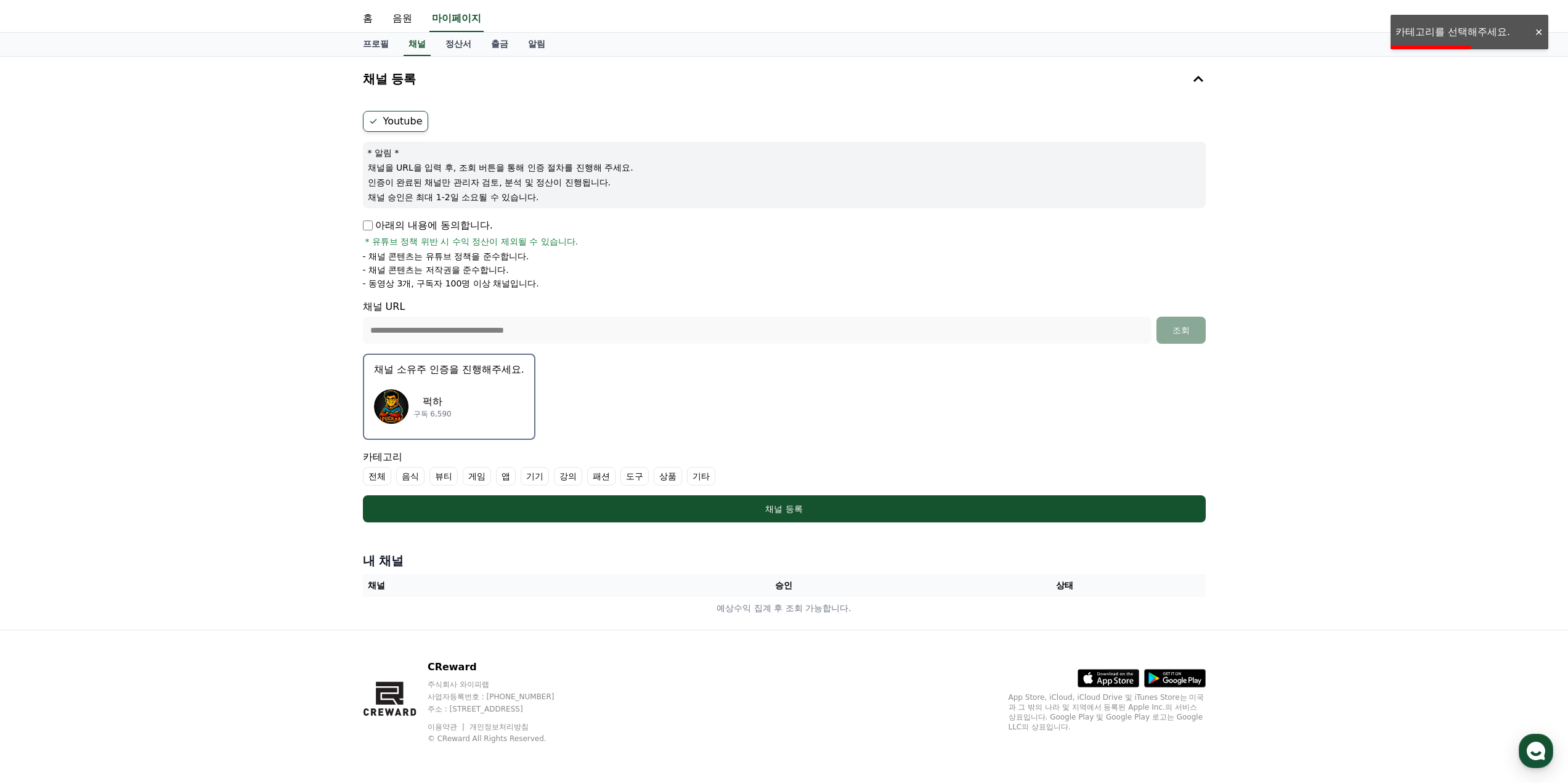
click at [476, 474] on label "게임" at bounding box center [477, 476] width 28 height 19
click at [385, 478] on label "전체" at bounding box center [377, 476] width 28 height 19
click at [383, 479] on label "전체" at bounding box center [384, 476] width 43 height 19
click at [713, 472] on label "기타" at bounding box center [716, 476] width 28 height 19
click at [585, 479] on label "강의" at bounding box center [583, 476] width 28 height 19
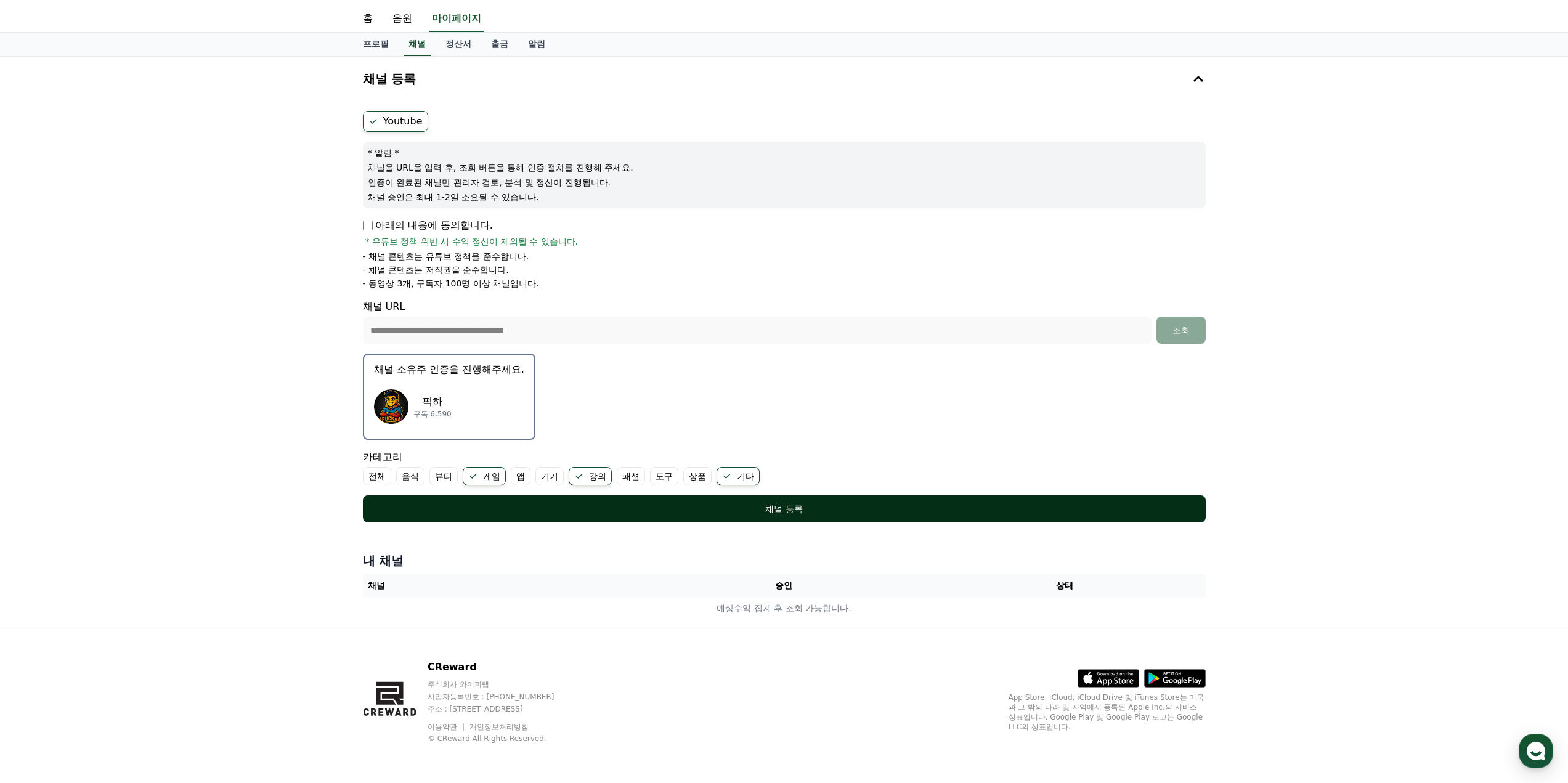
click at [476, 508] on div "채널 등록" at bounding box center [784, 508] width 793 height 12
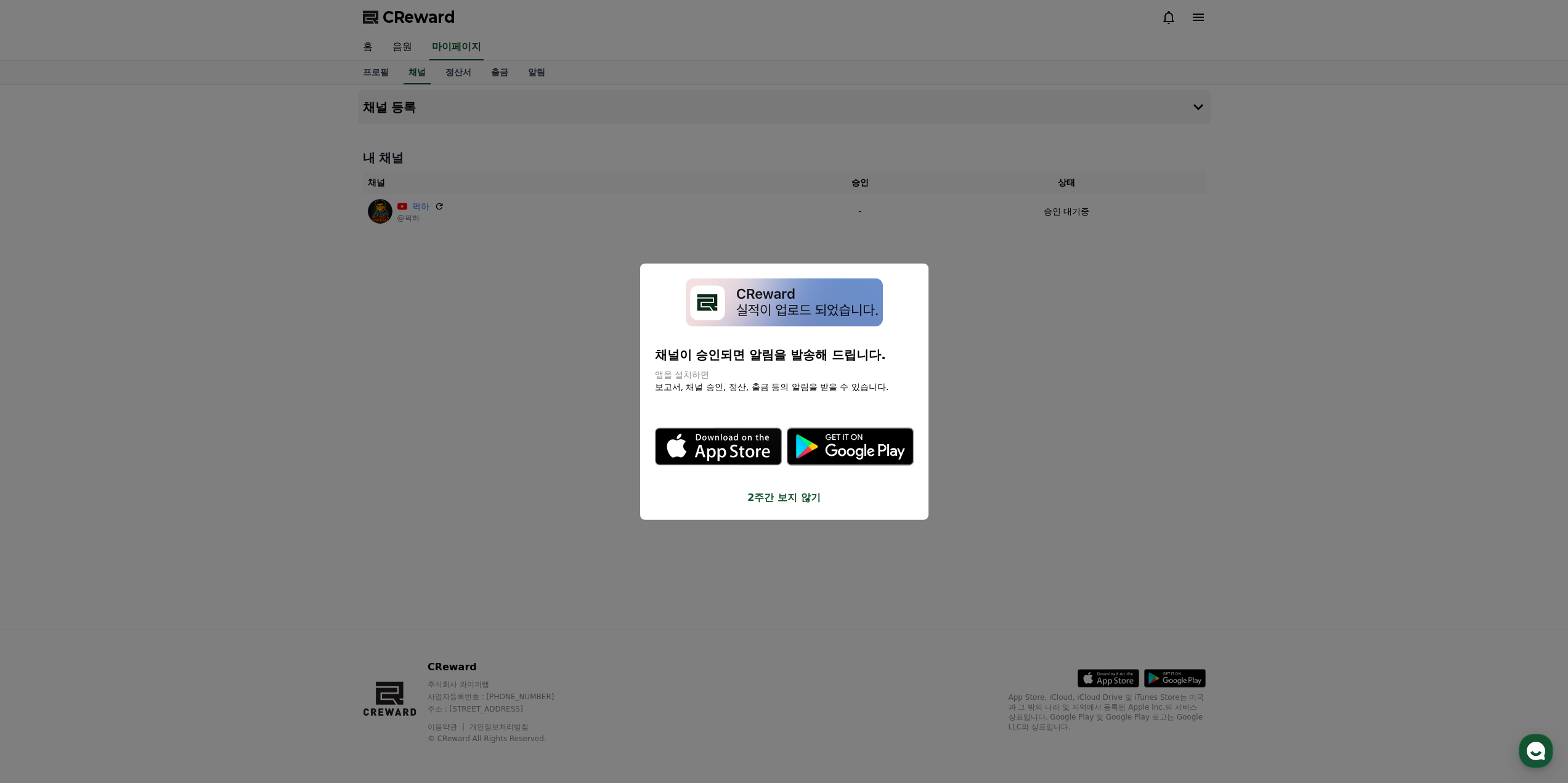
click at [766, 495] on button "2주간 보지 않기" at bounding box center [784, 498] width 259 height 15
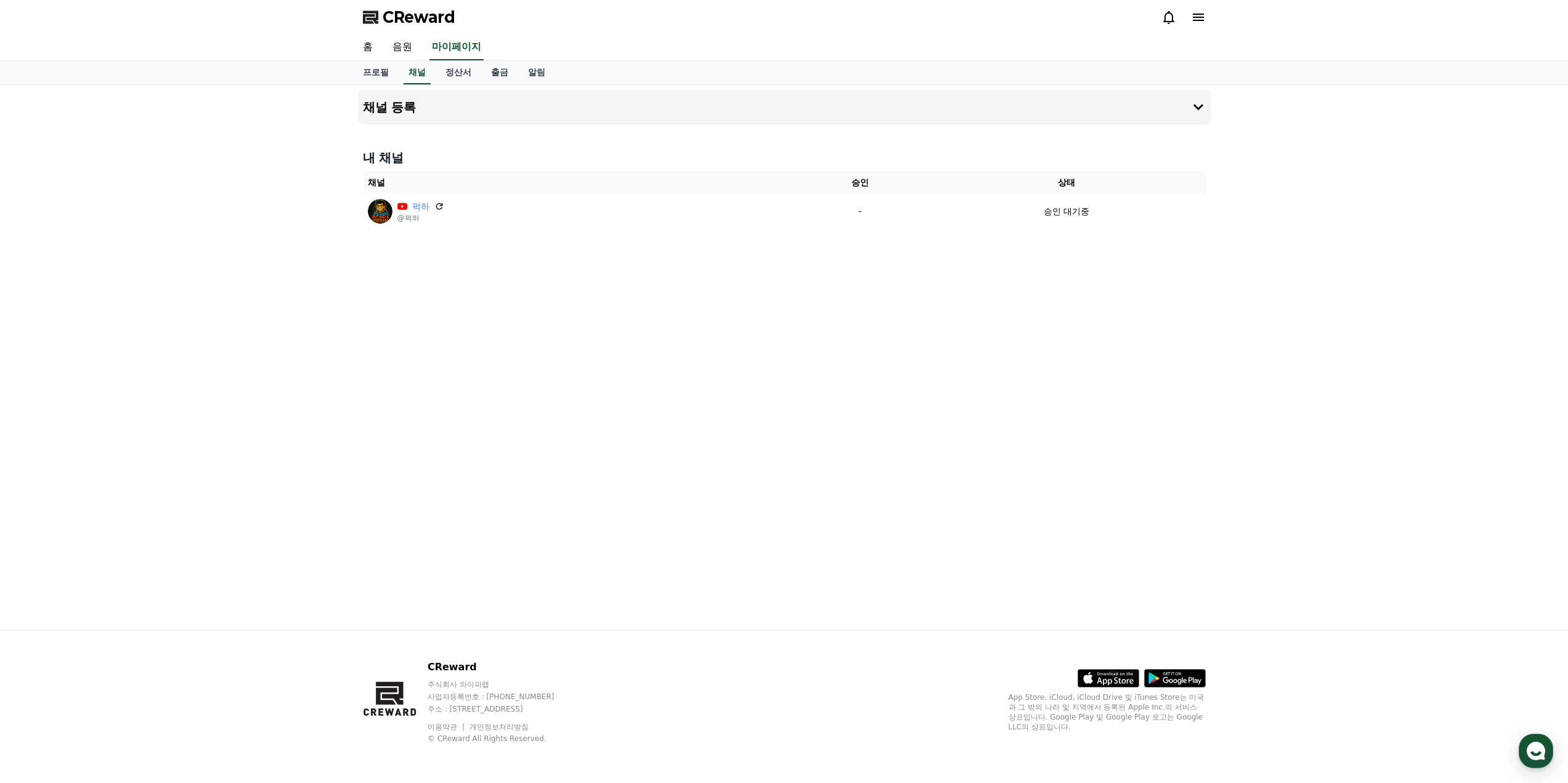
click at [1065, 373] on div "채널 등록 내 채널 채널 승인 상태 퍽하 @퍽하 - 승인 대기중" at bounding box center [784, 357] width 862 height 545
click at [401, 43] on link "음원" at bounding box center [402, 47] width 40 height 26
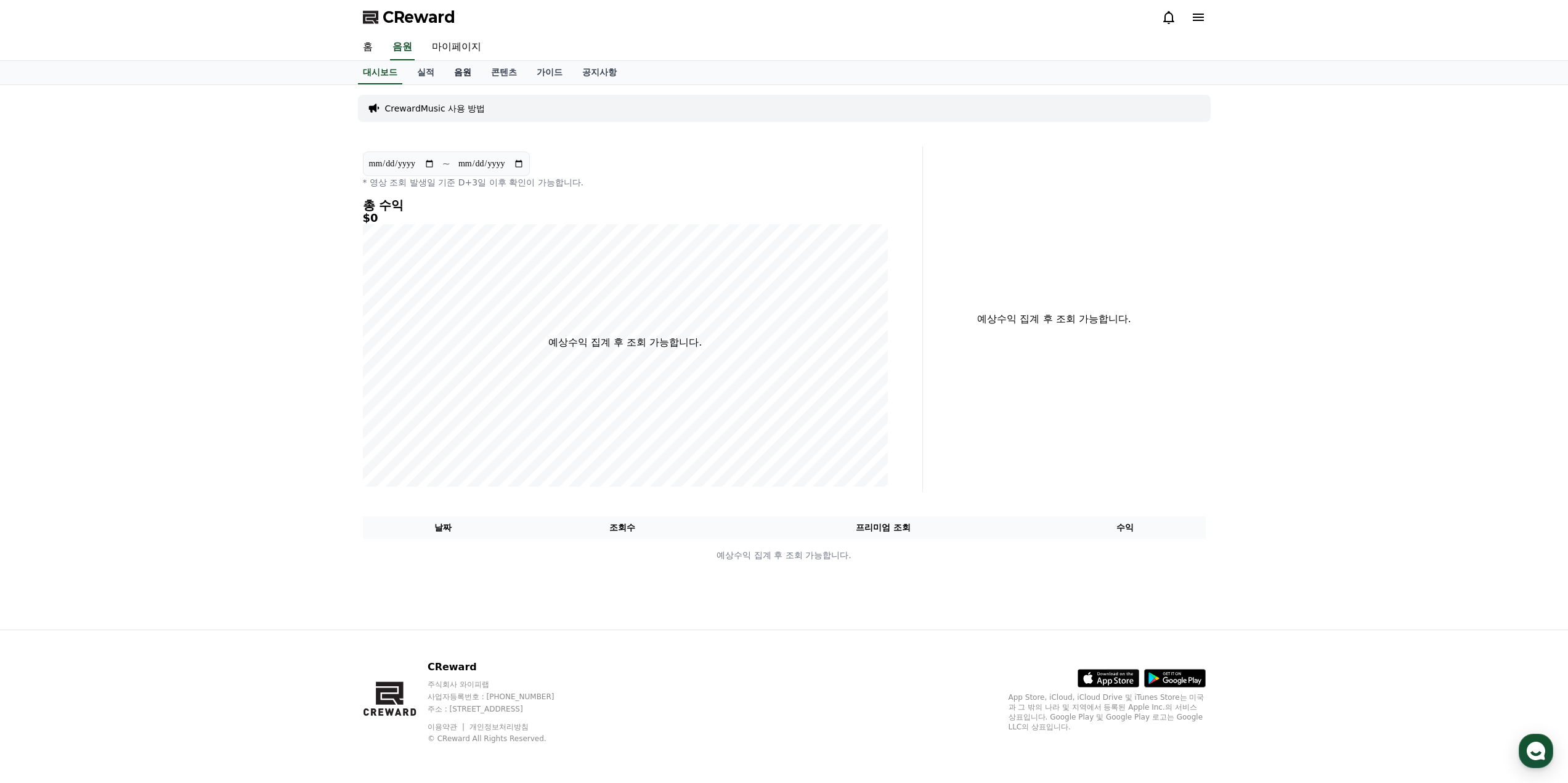
click at [452, 70] on link "음원" at bounding box center [462, 73] width 37 height 24
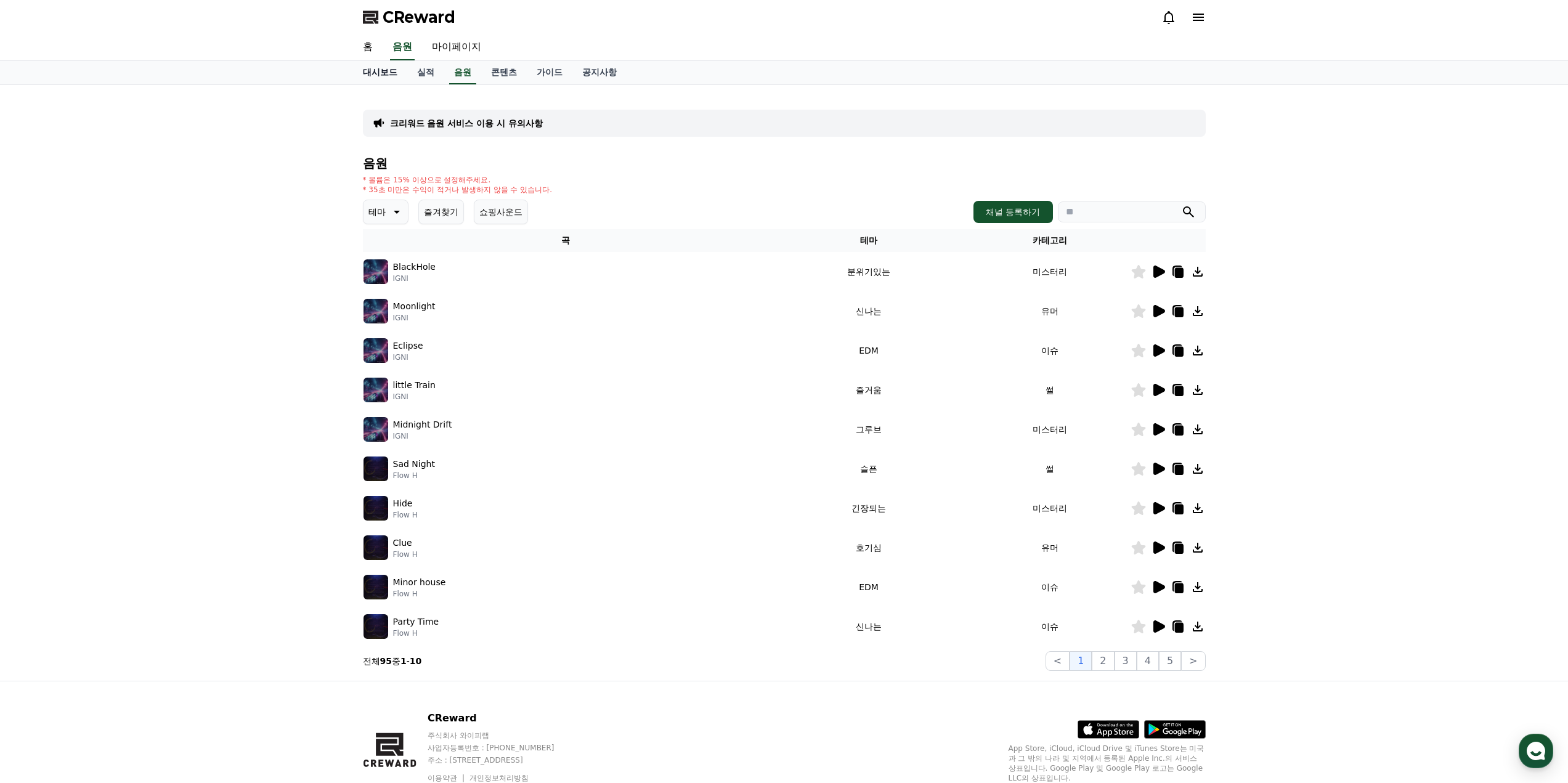
click at [385, 72] on link "대시보드" at bounding box center [380, 73] width 54 height 24
